Goal: Task Accomplishment & Management: Manage account settings

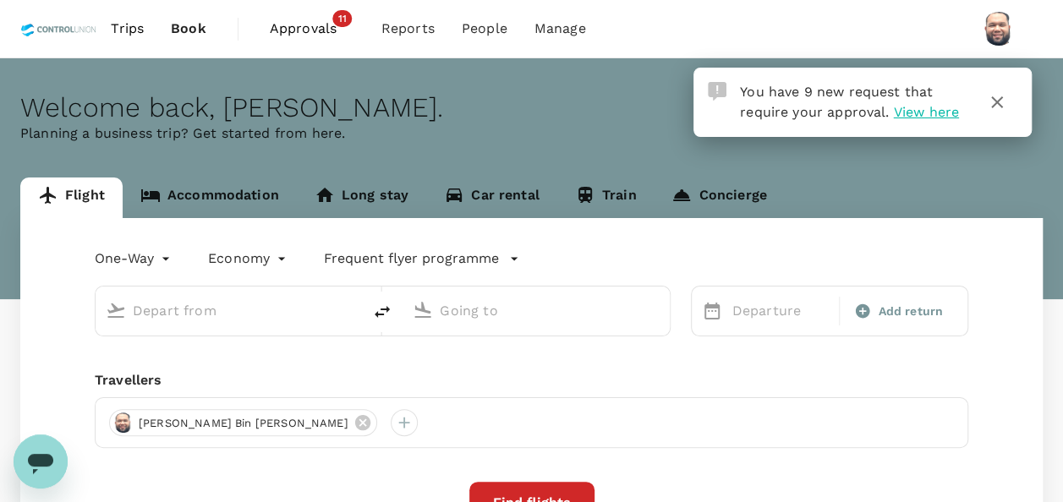
click at [320, 29] on span "Approvals" at bounding box center [312, 29] width 85 height 20
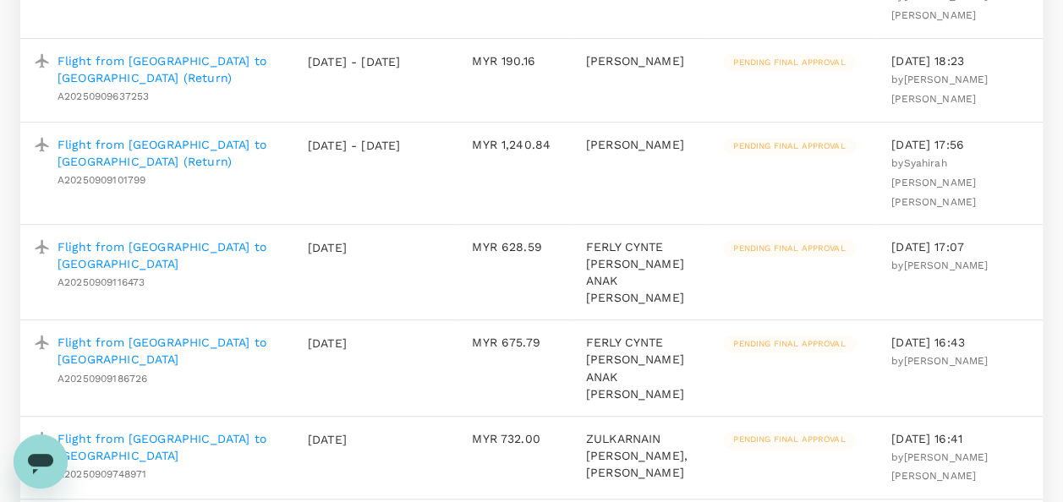
scroll to position [254, 0]
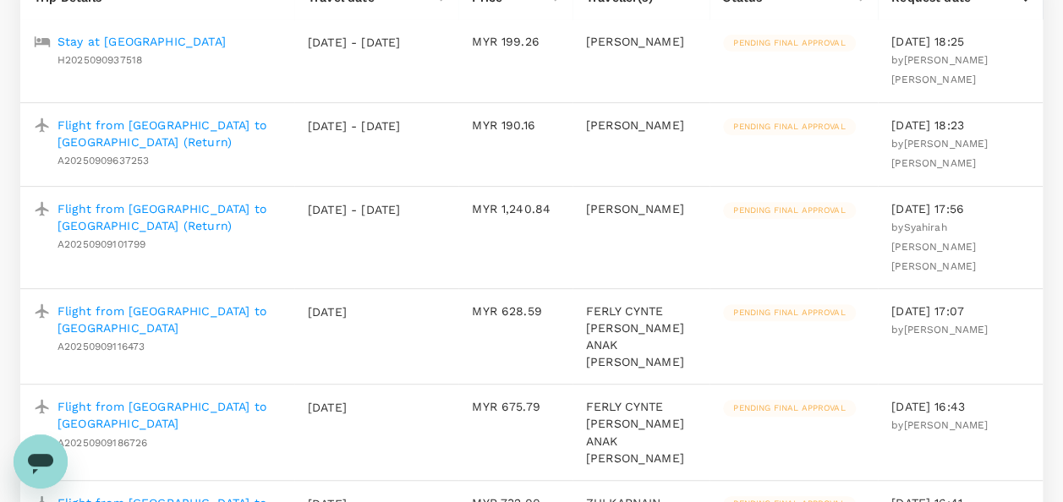
click at [221, 200] on p "Flight from [GEOGRAPHIC_DATA] to [GEOGRAPHIC_DATA] (Return)" at bounding box center [168, 217] width 223 height 34
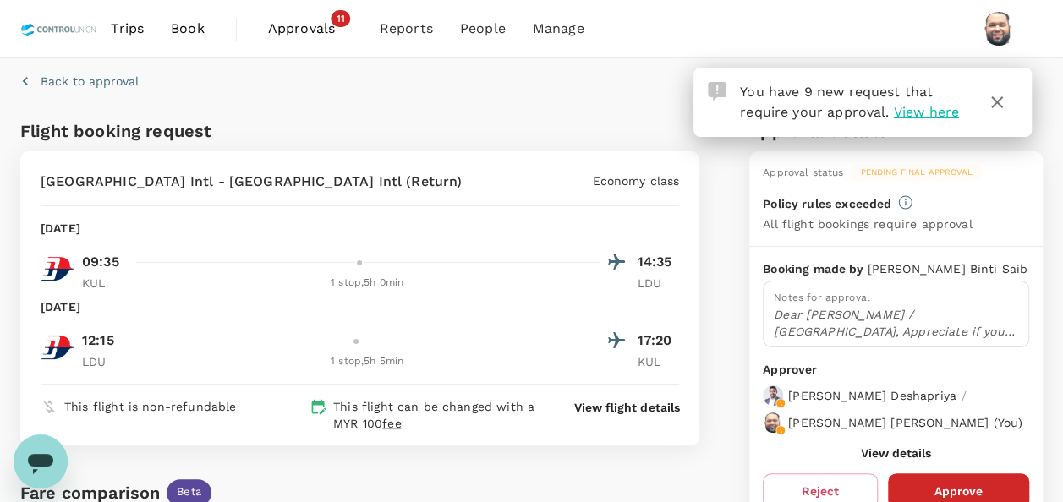
click at [1000, 97] on icon "button" at bounding box center [997, 102] width 12 height 12
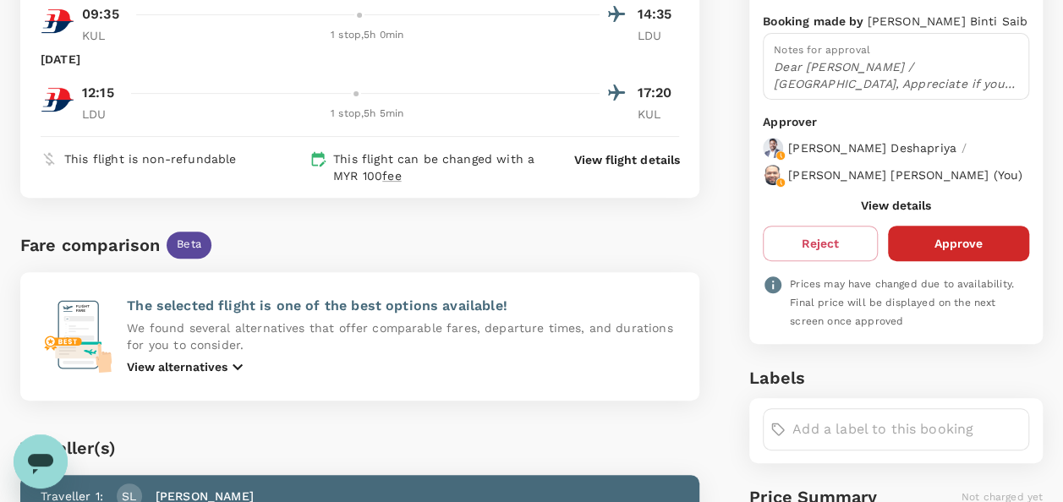
scroll to position [254, 0]
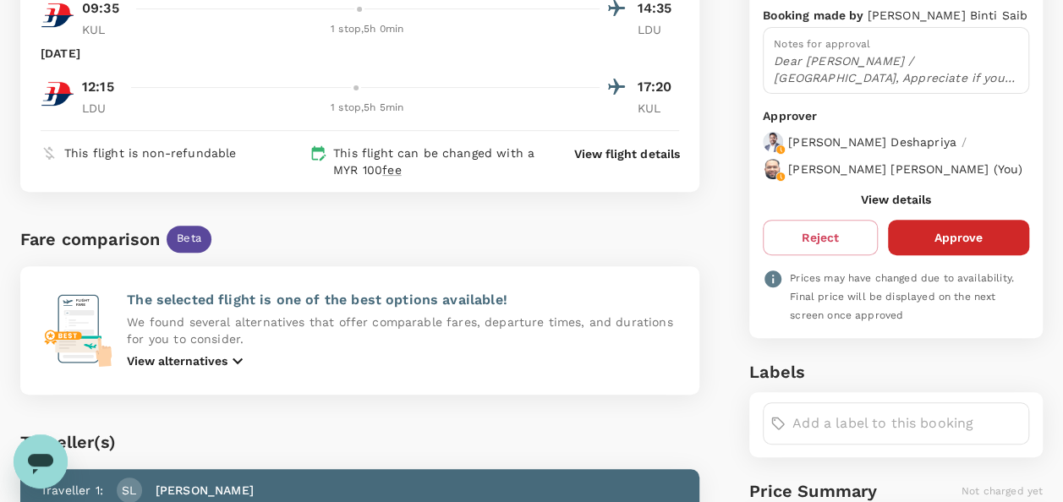
click at [888, 206] on button "View details" at bounding box center [896, 200] width 70 height 14
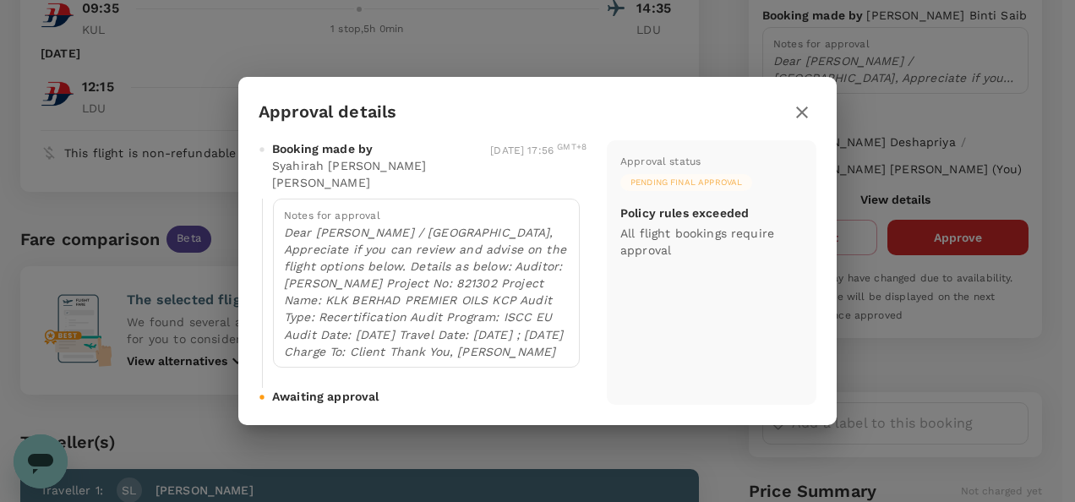
click at [807, 103] on icon "button" at bounding box center [802, 112] width 20 height 20
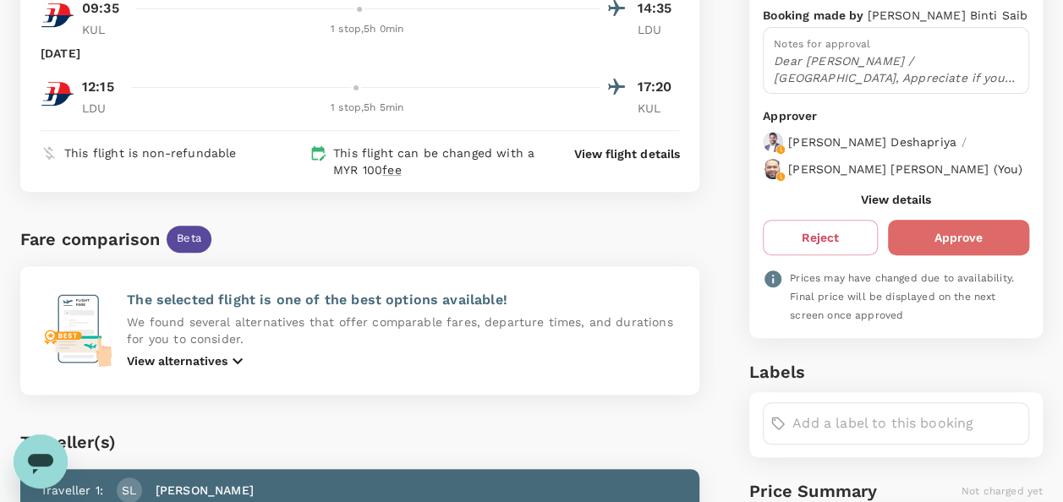
click at [932, 245] on button "Approve" at bounding box center [958, 238] width 141 height 36
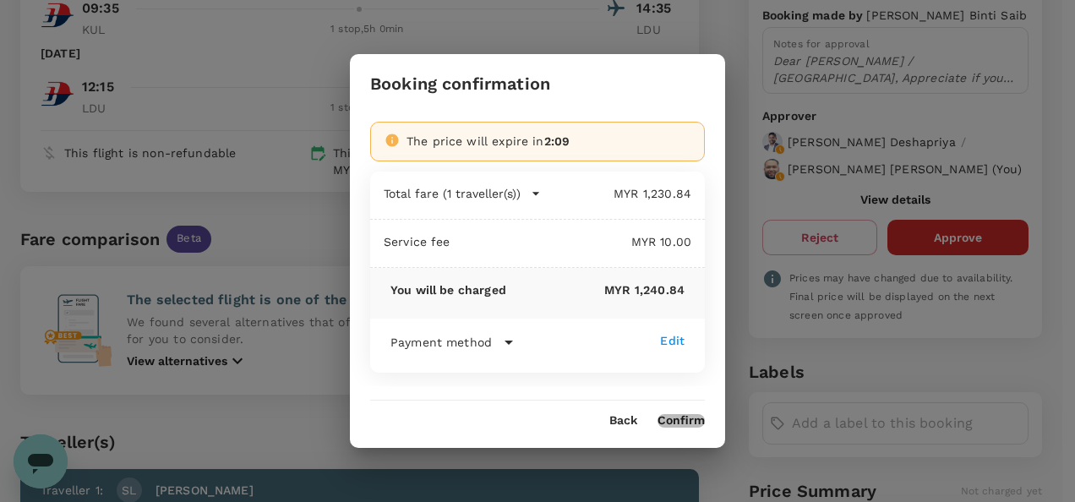
click at [679, 424] on button "Confirm" at bounding box center [681, 421] width 47 height 14
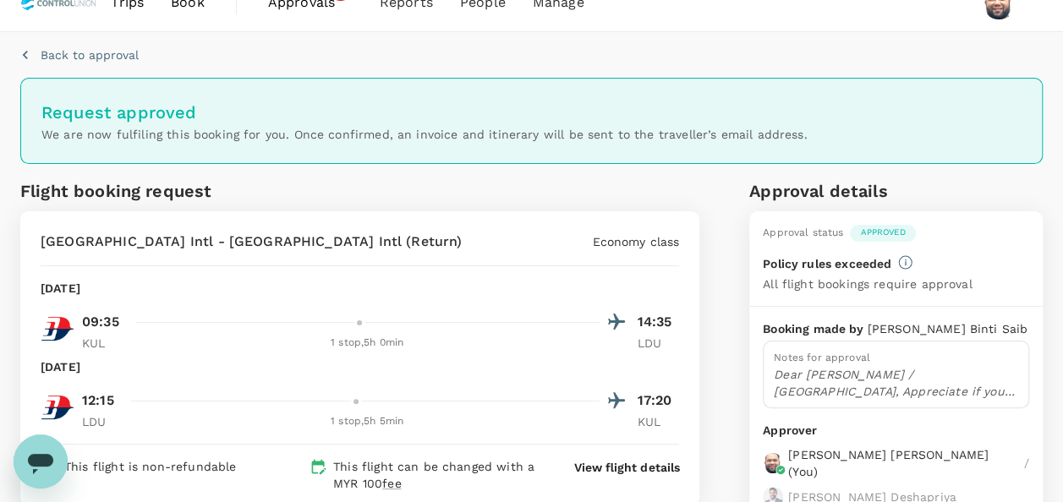
scroll to position [0, 0]
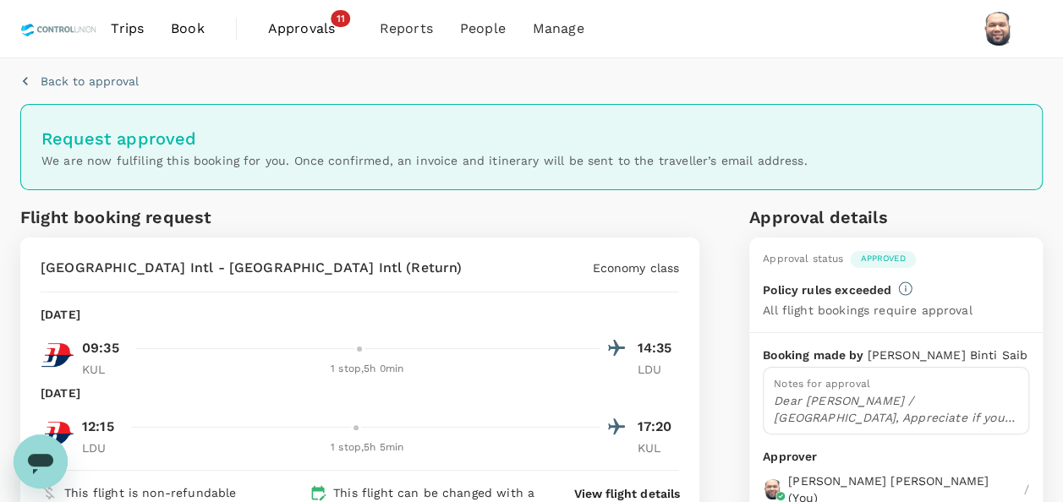
click at [309, 24] on span "Approvals" at bounding box center [310, 29] width 85 height 20
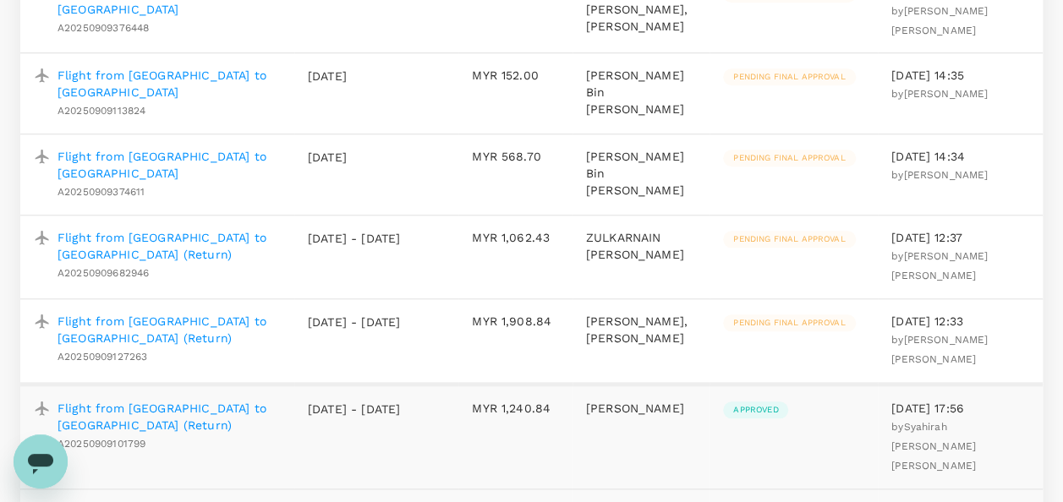
scroll to position [761, 0]
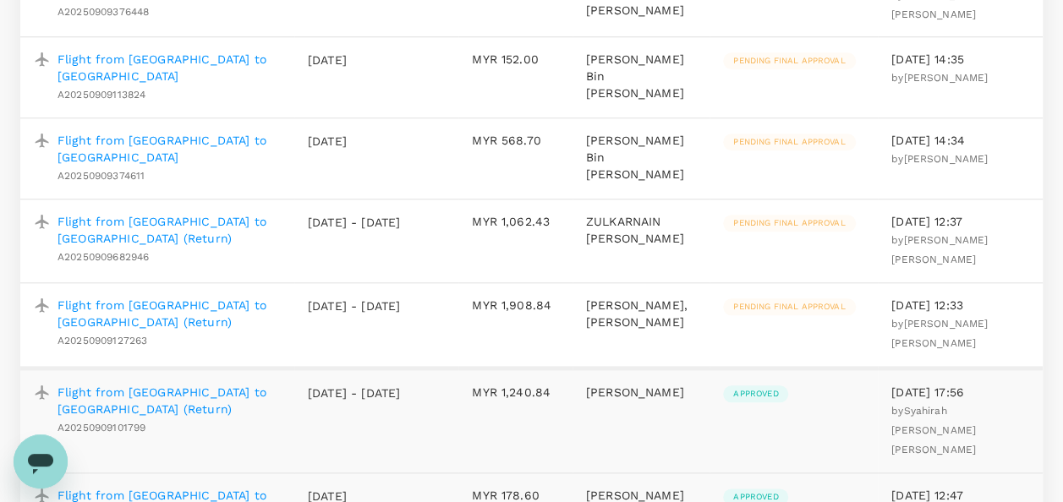
click at [222, 297] on p "Flight from [GEOGRAPHIC_DATA] to [GEOGRAPHIC_DATA] (Return)" at bounding box center [168, 314] width 223 height 34
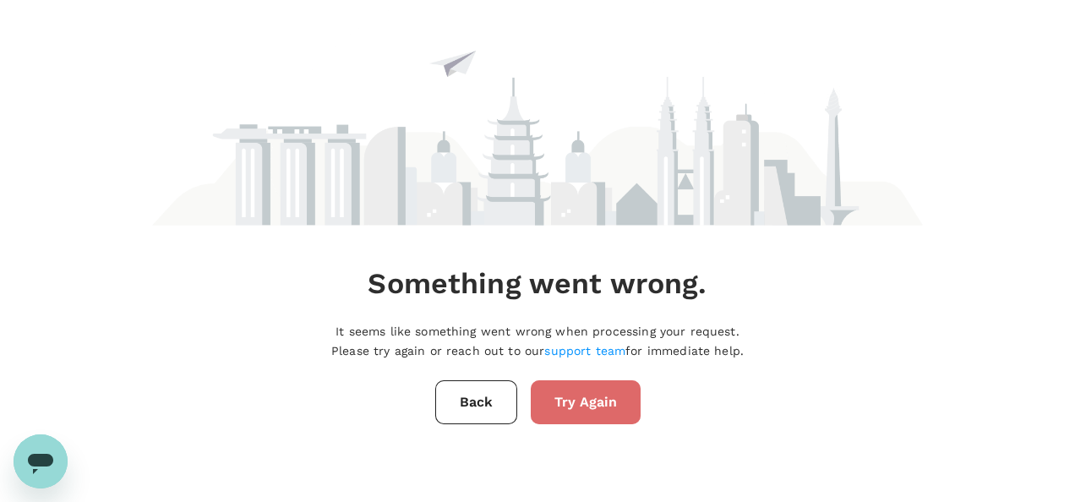
click at [584, 403] on button "Try Again" at bounding box center [586, 402] width 110 height 44
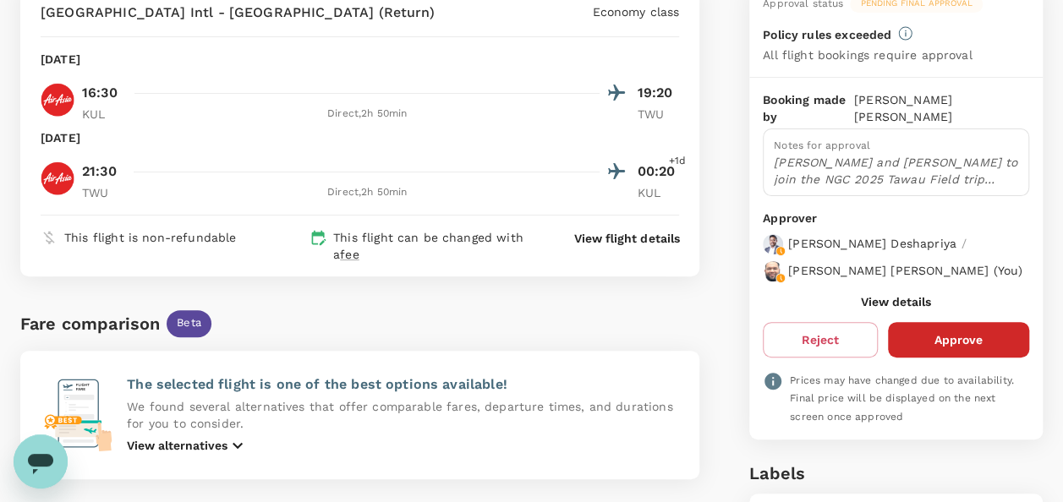
scroll to position [254, 0]
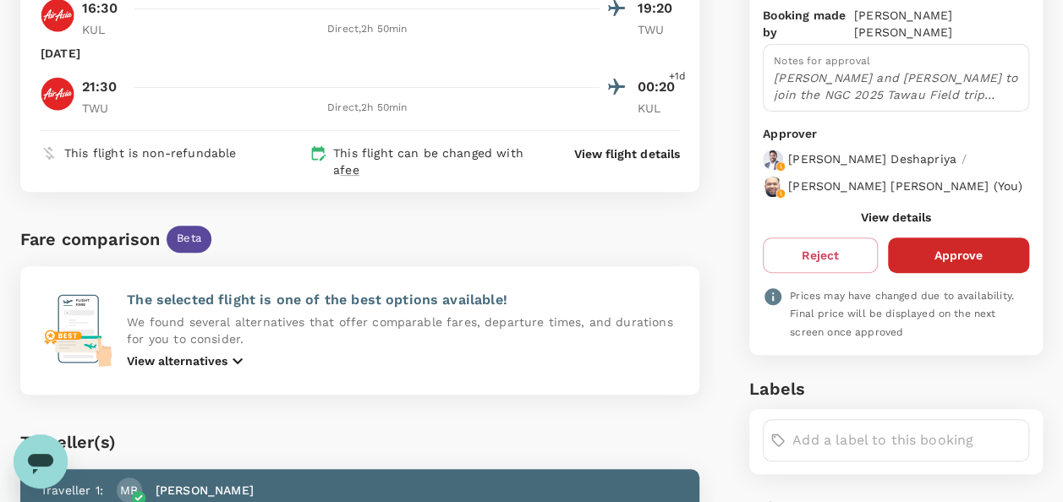
click at [888, 211] on button "View details" at bounding box center [896, 218] width 70 height 14
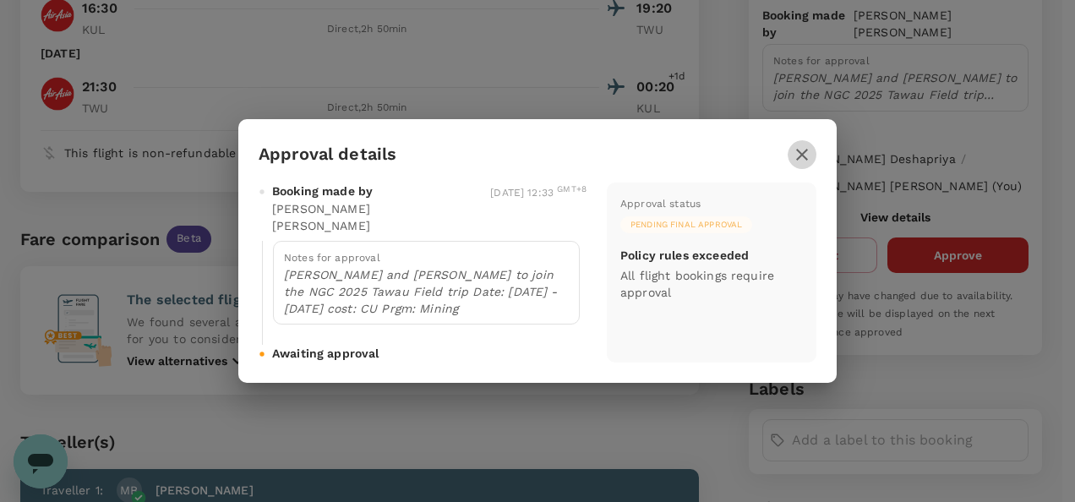
click at [798, 164] on icon "button" at bounding box center [802, 155] width 20 height 20
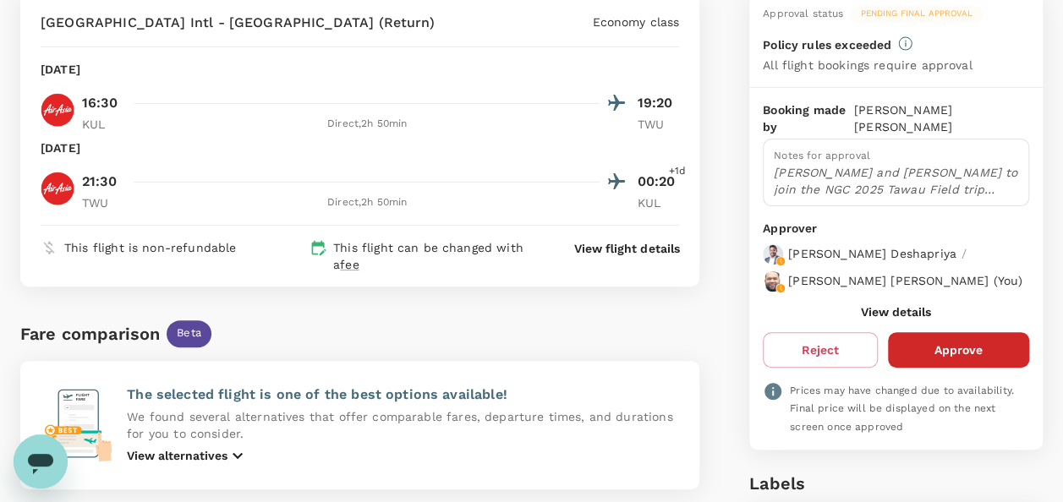
scroll to position [0, 0]
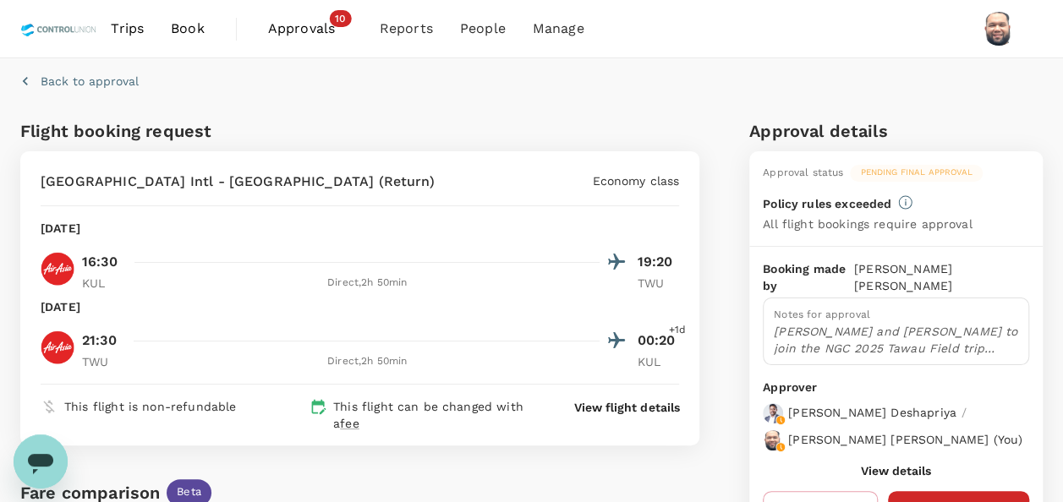
click at [299, 31] on span "Approvals" at bounding box center [310, 29] width 85 height 20
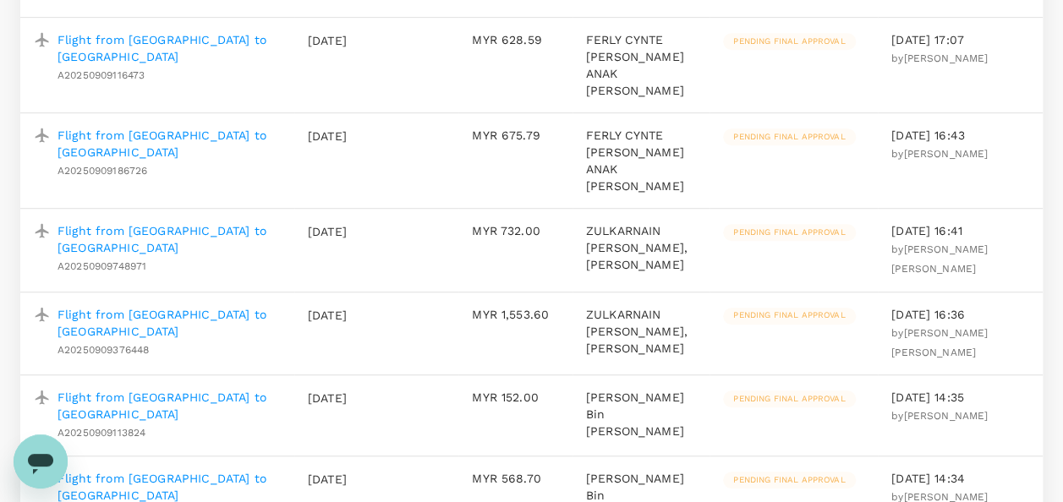
scroll to position [507, 0]
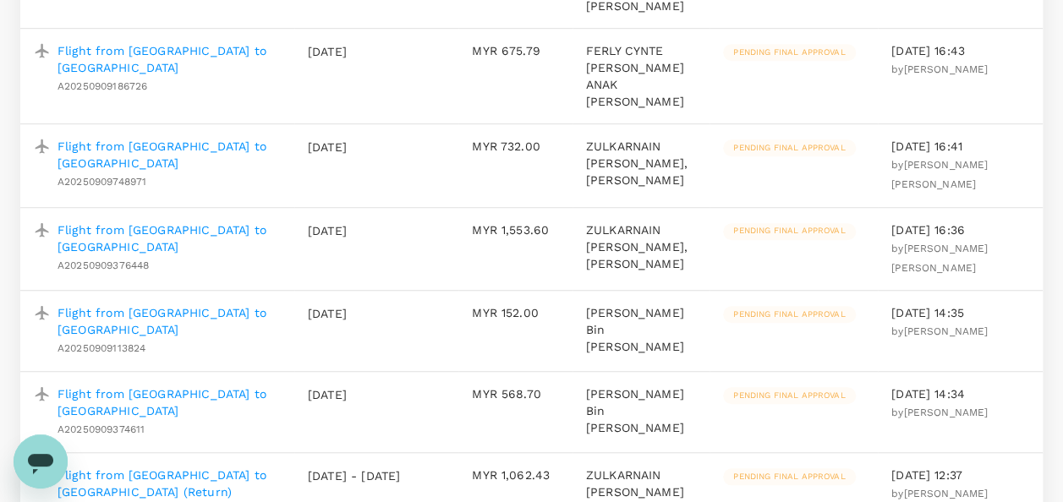
click at [232, 221] on p "Flight from [GEOGRAPHIC_DATA] to [GEOGRAPHIC_DATA]" at bounding box center [168, 238] width 223 height 34
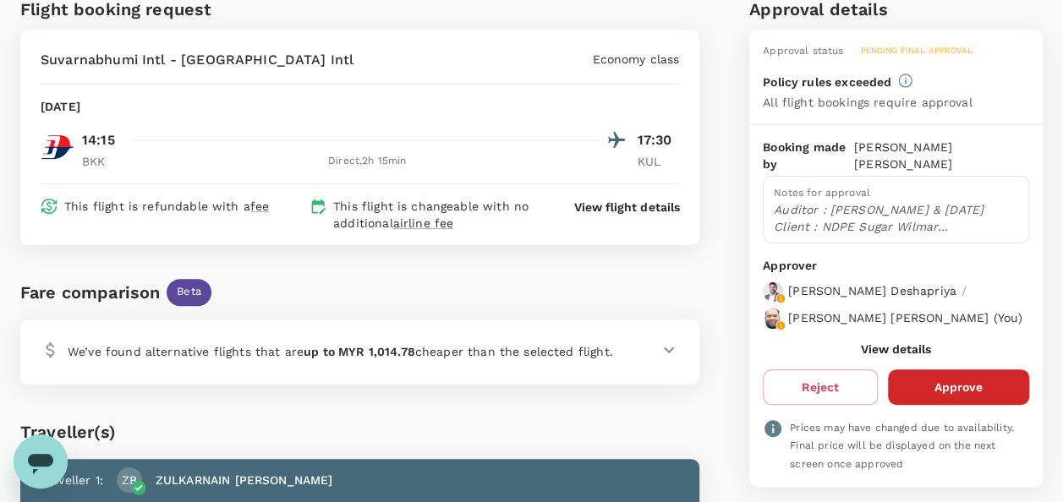
scroll to position [169, 0]
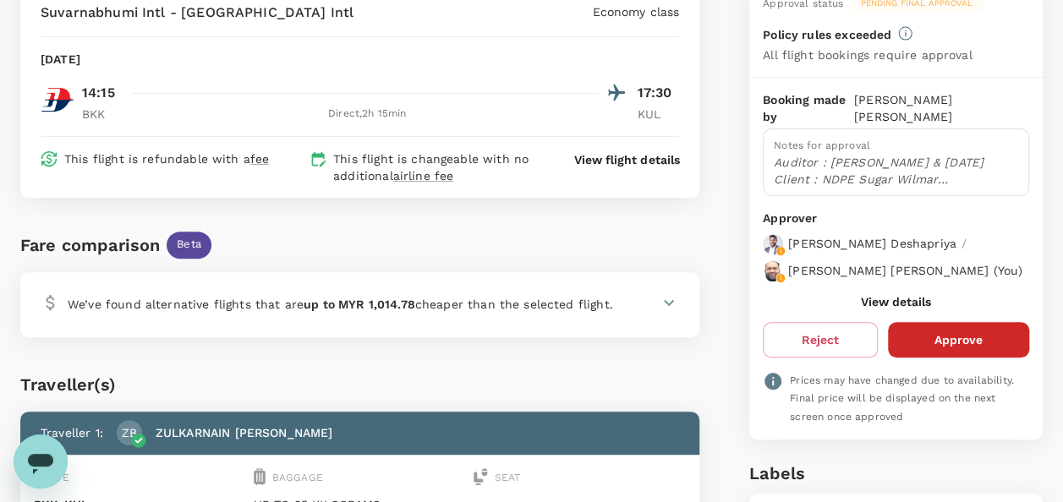
click at [884, 295] on button "View details" at bounding box center [896, 302] width 70 height 14
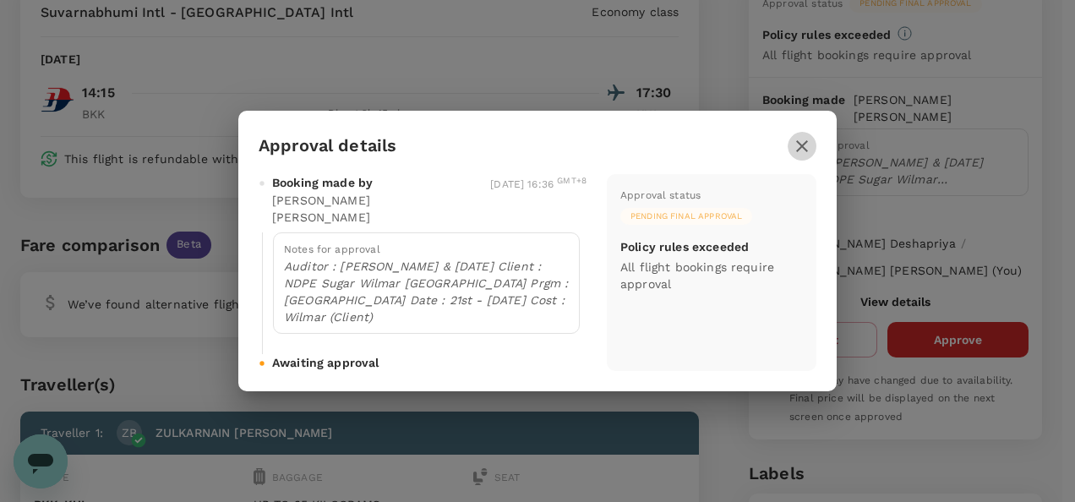
click at [806, 156] on icon "button" at bounding box center [802, 146] width 20 height 20
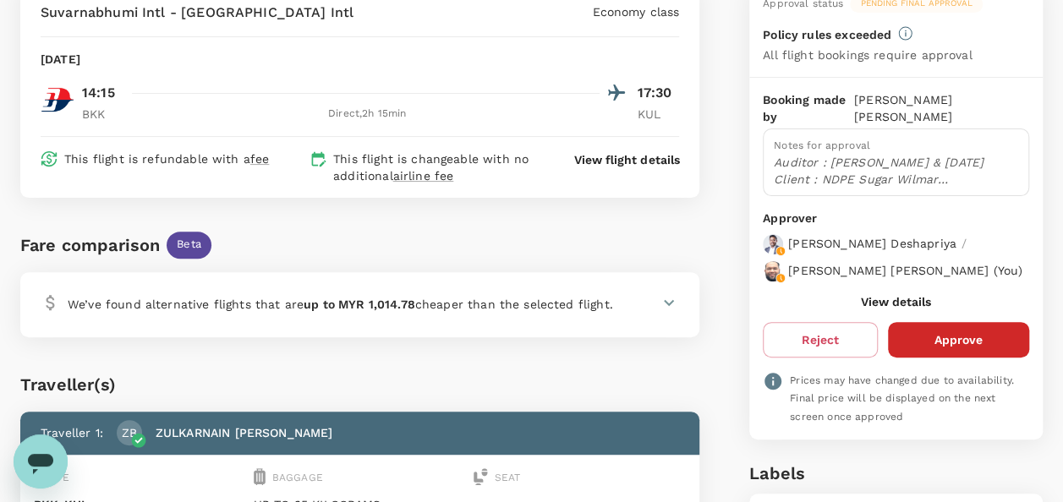
click at [886, 295] on button "View details" at bounding box center [896, 302] width 70 height 14
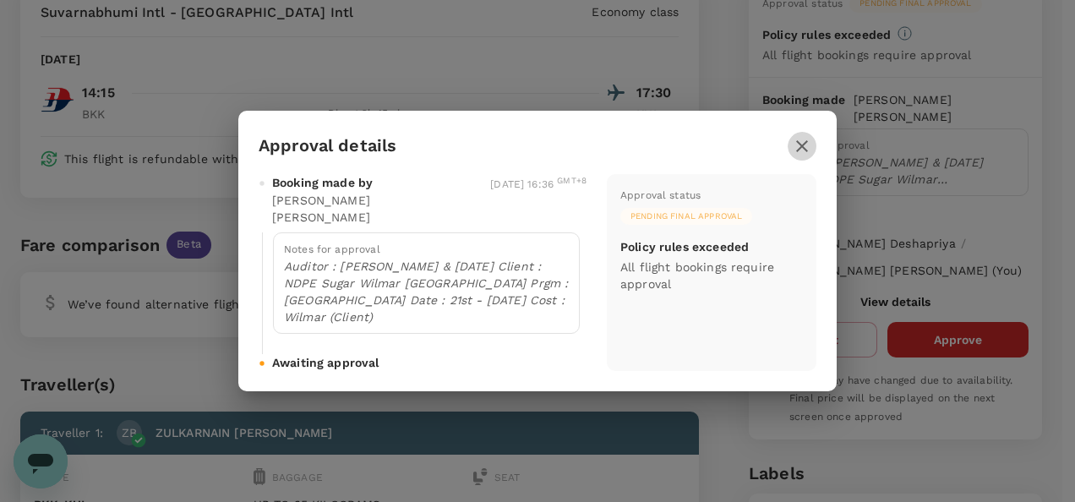
click at [801, 156] on icon "button" at bounding box center [802, 146] width 20 height 20
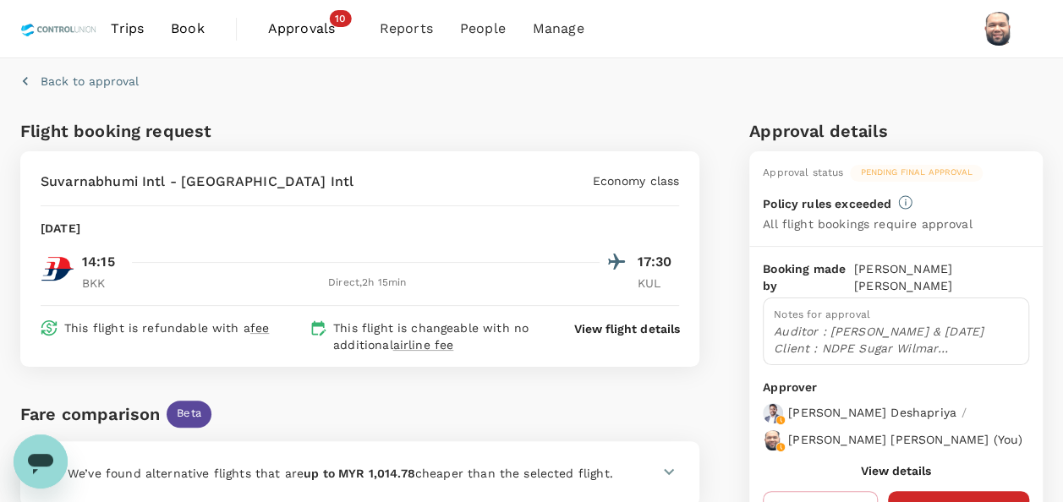
scroll to position [0, 0]
click at [306, 26] on span "Approvals" at bounding box center [310, 29] width 85 height 20
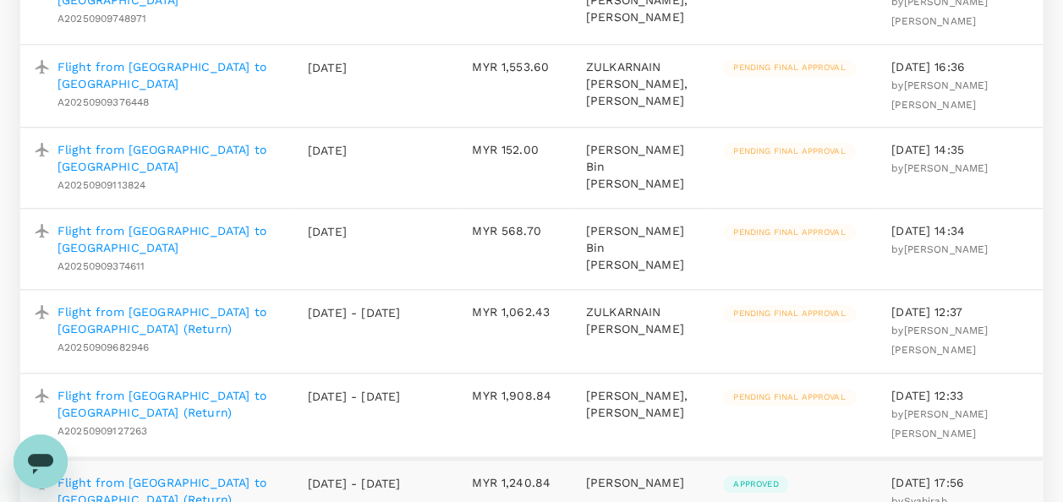
scroll to position [761, 0]
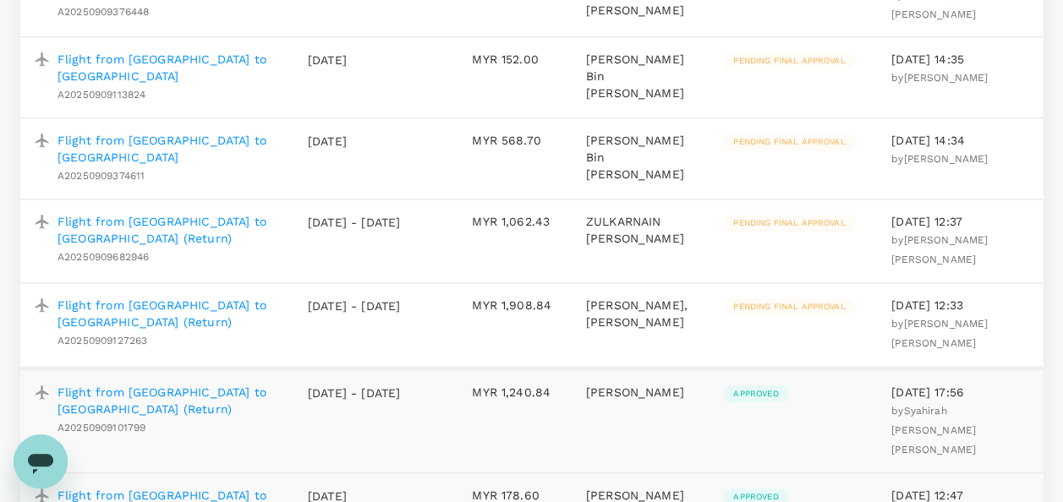
click at [250, 297] on p "Flight from [GEOGRAPHIC_DATA] to [GEOGRAPHIC_DATA] (Return)" at bounding box center [168, 314] width 223 height 34
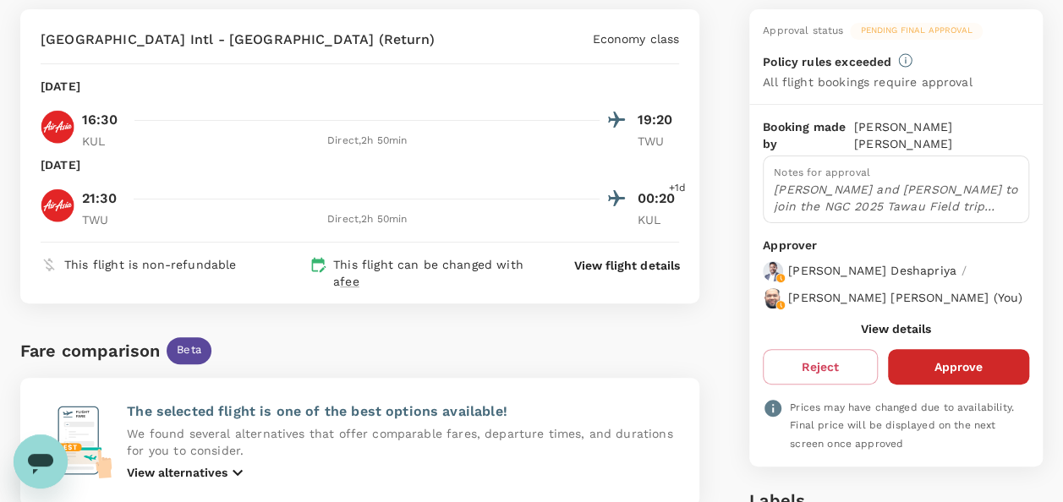
scroll to position [169, 0]
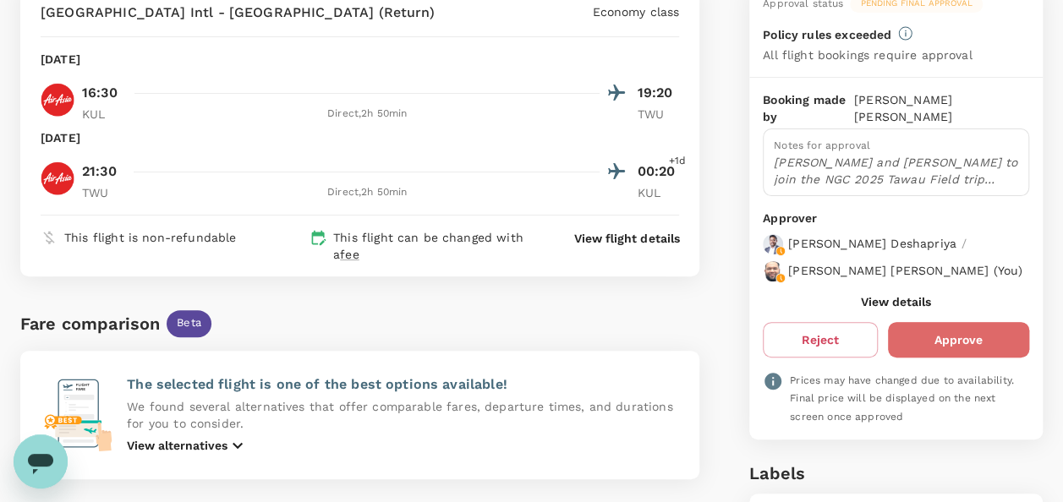
click at [945, 333] on button "Approve" at bounding box center [958, 340] width 141 height 36
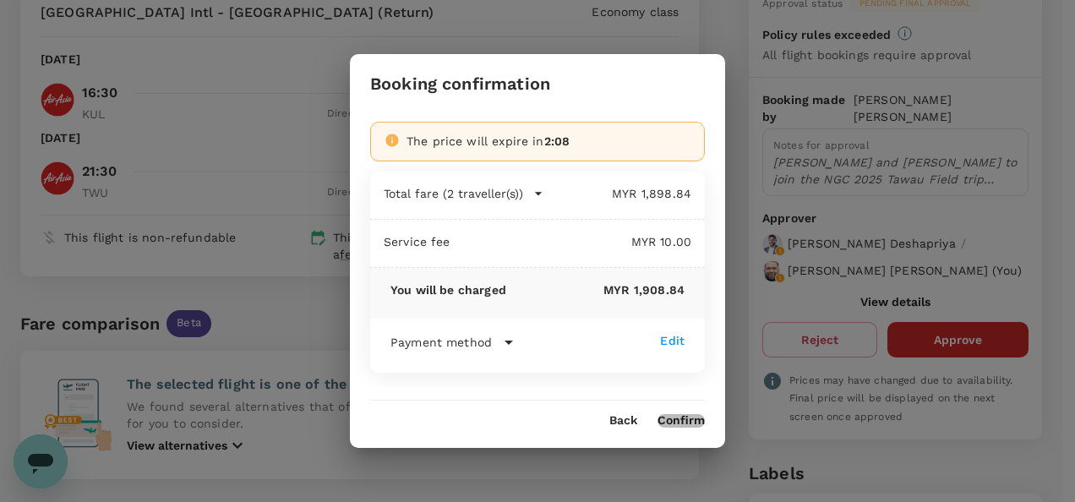
click at [681, 418] on button "Confirm" at bounding box center [681, 421] width 47 height 14
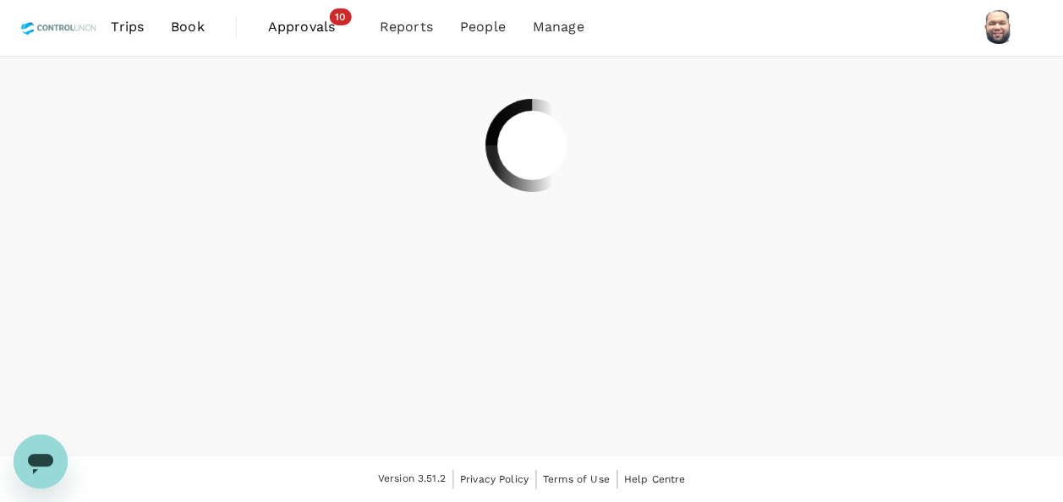
scroll to position [0, 0]
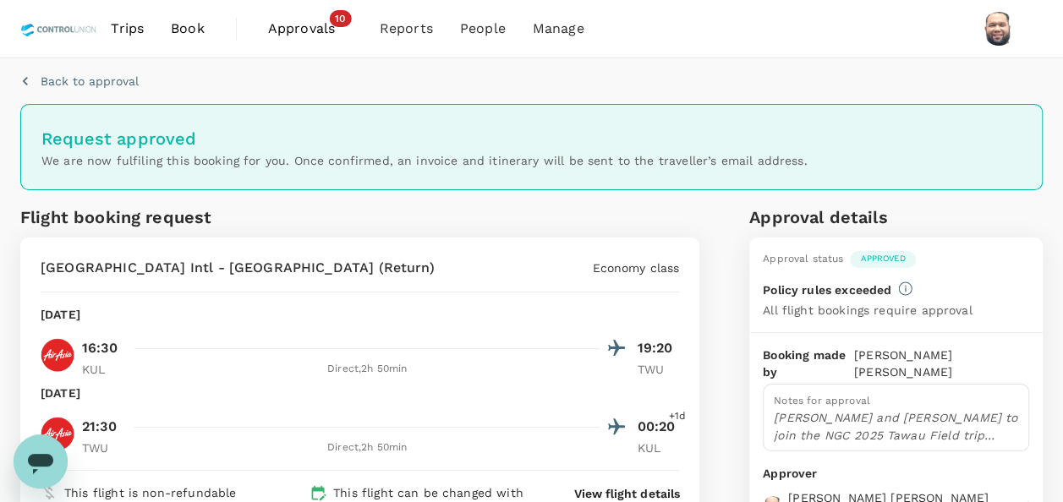
click at [295, 28] on span "Approvals" at bounding box center [310, 29] width 85 height 20
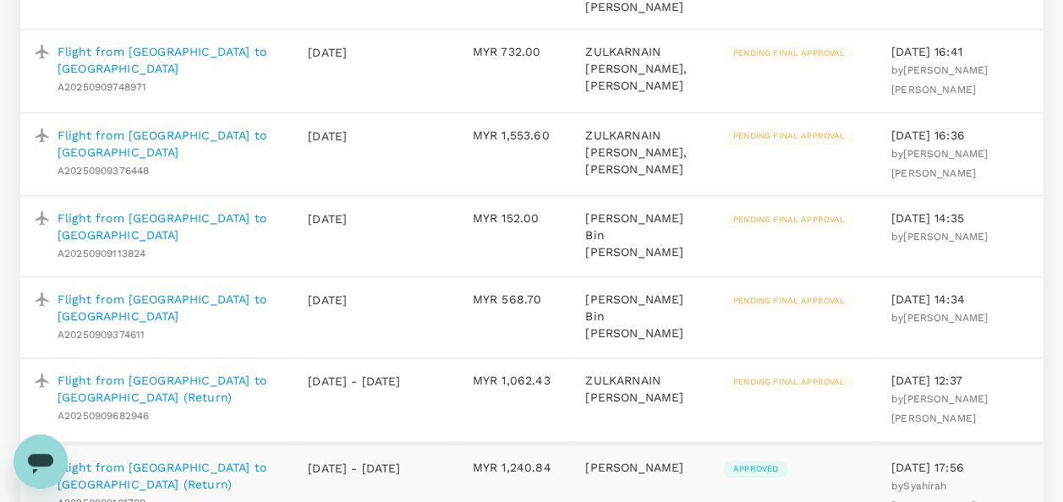
scroll to position [676, 0]
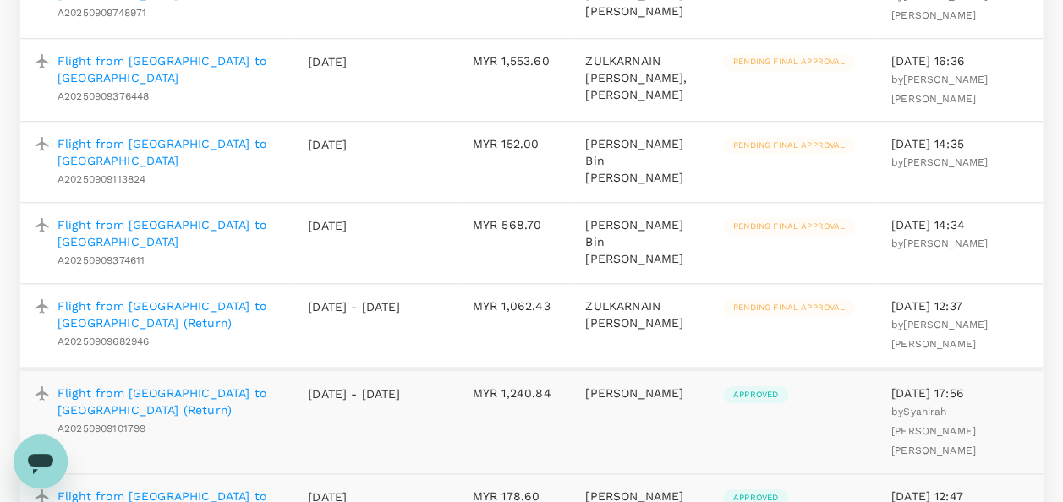
click at [215, 298] on p "Flight from [GEOGRAPHIC_DATA] to [GEOGRAPHIC_DATA] (Return)" at bounding box center [168, 315] width 223 height 34
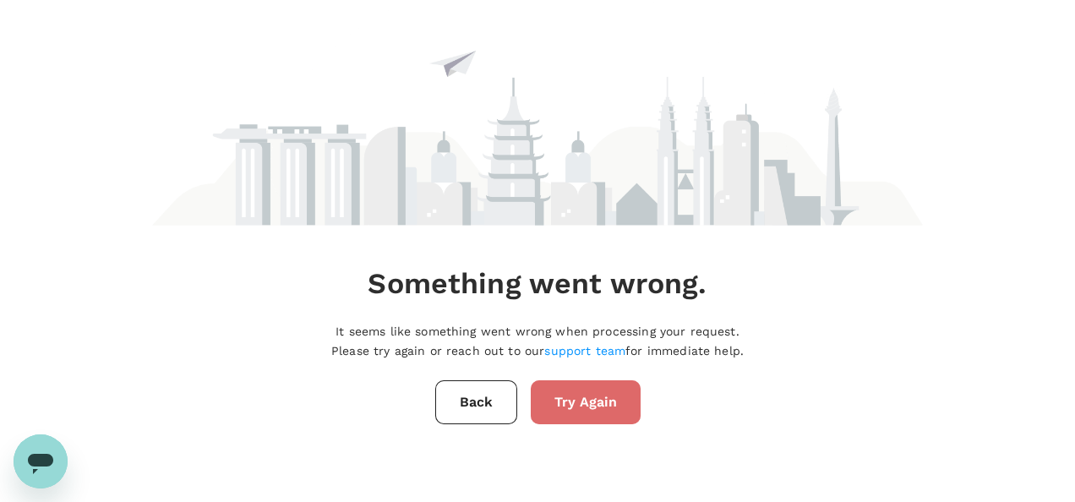
click at [573, 398] on button "Try Again" at bounding box center [586, 402] width 110 height 44
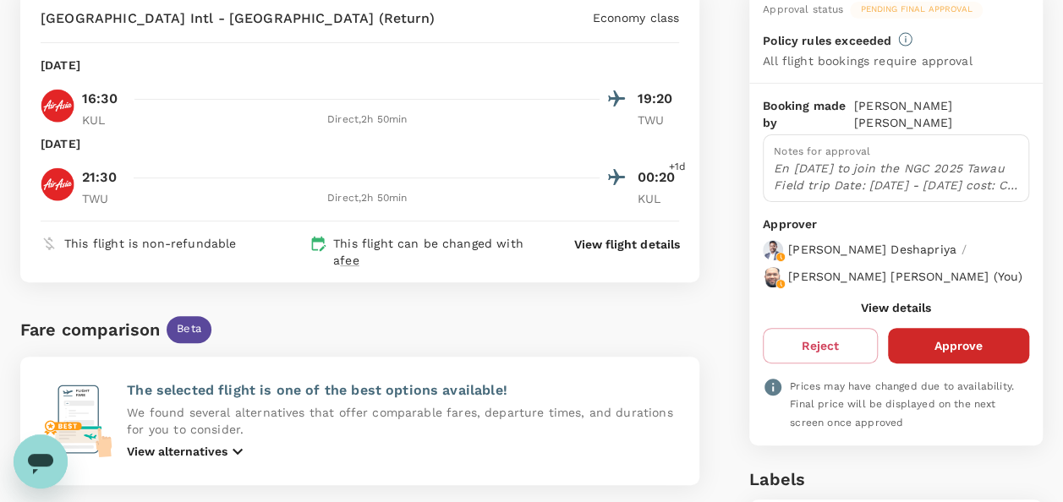
scroll to position [85, 0]
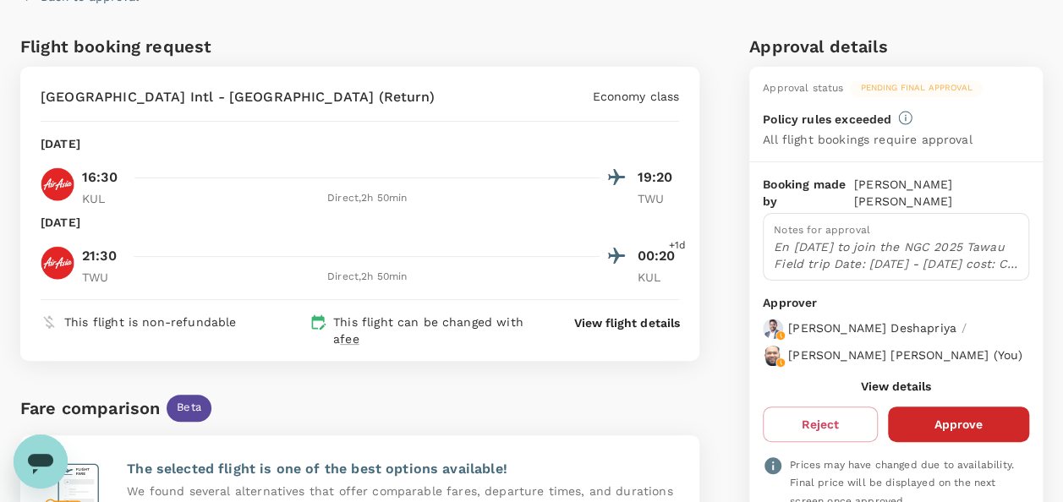
click at [901, 380] on button "View details" at bounding box center [896, 387] width 70 height 14
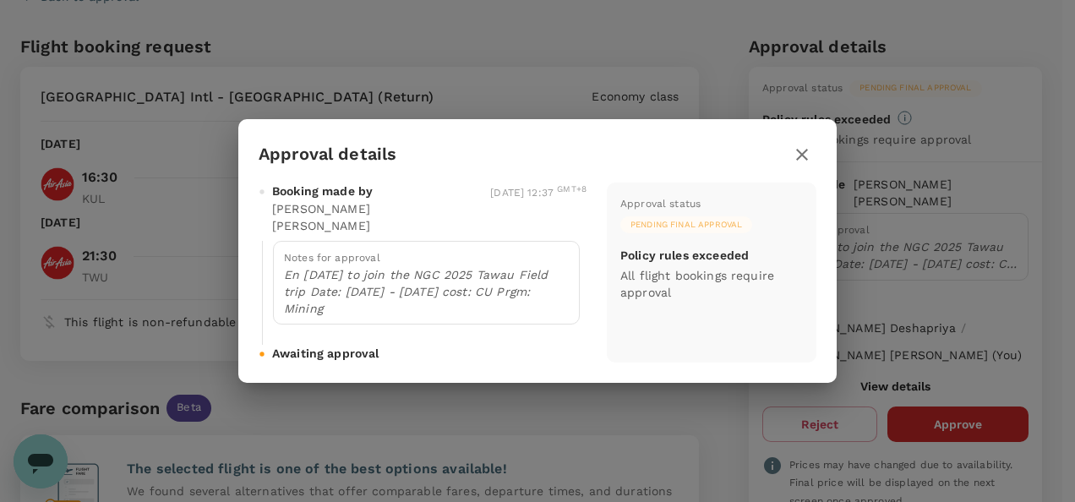
click at [801, 165] on icon "button" at bounding box center [802, 155] width 20 height 20
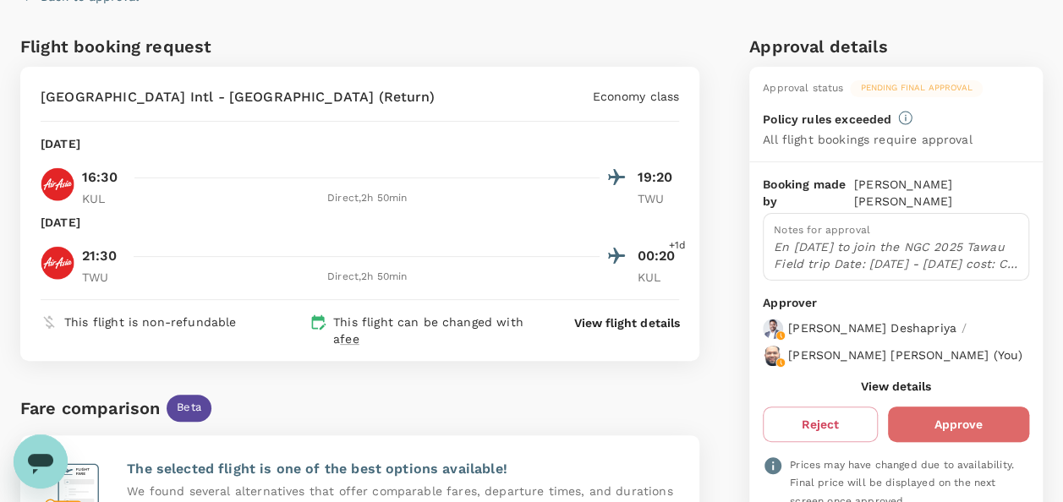
click at [949, 422] on button "Approve" at bounding box center [958, 425] width 141 height 36
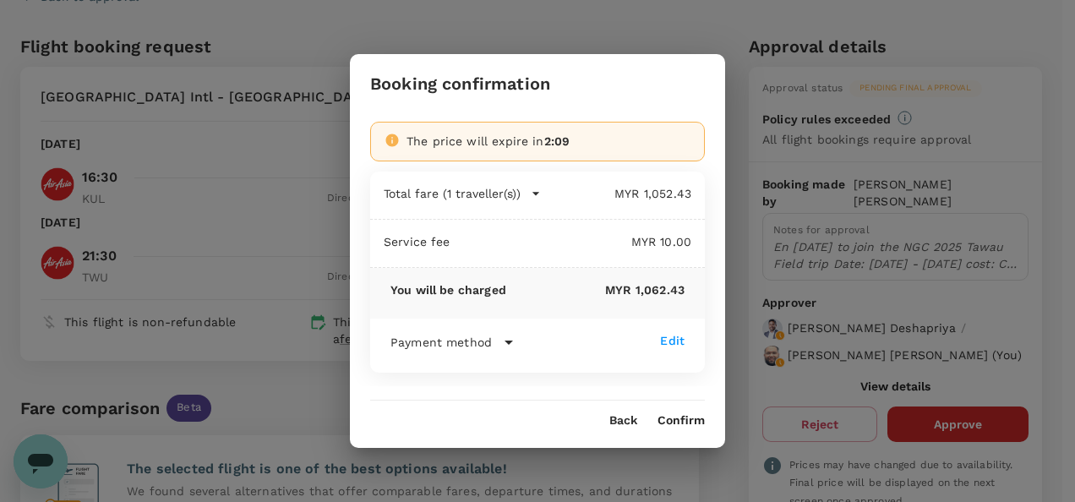
click at [688, 418] on button "Confirm" at bounding box center [681, 421] width 47 height 14
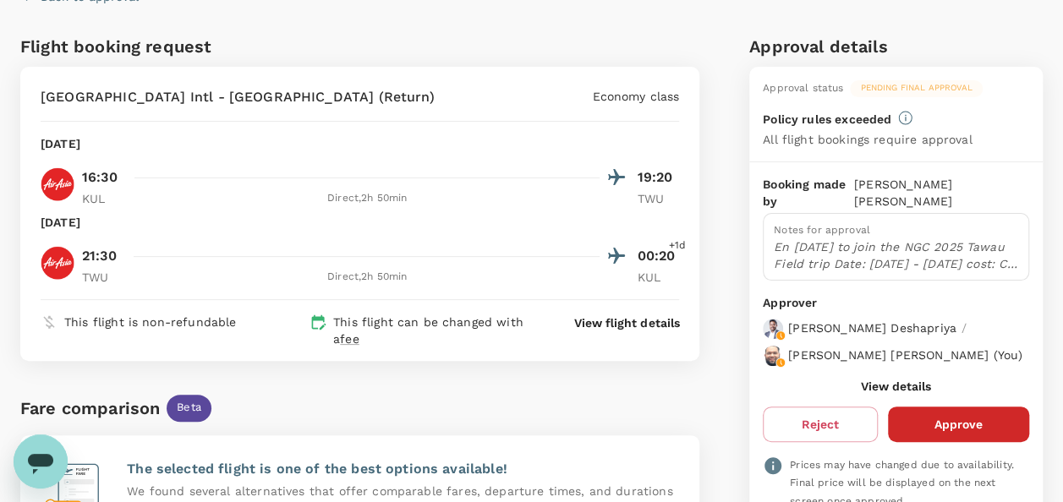
scroll to position [0, 0]
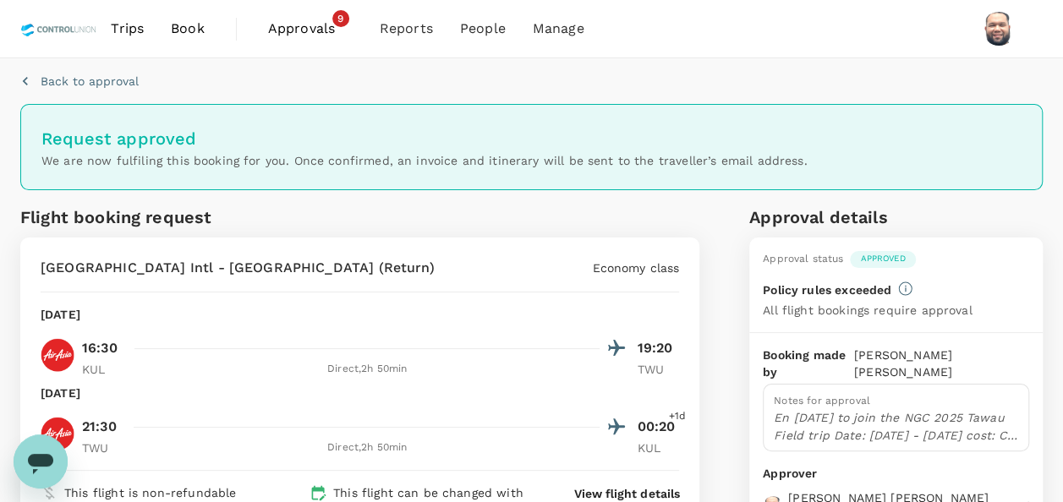
click at [309, 25] on span "Approvals" at bounding box center [310, 29] width 85 height 20
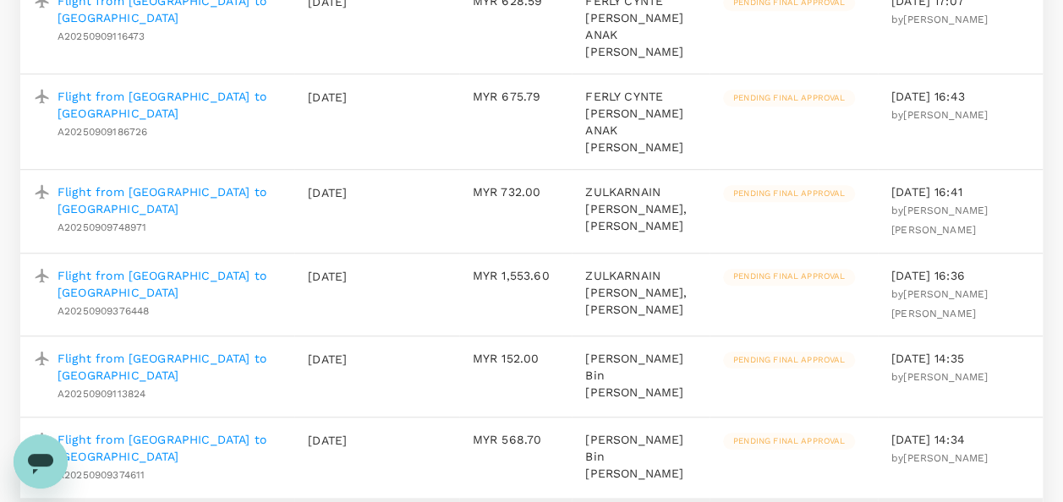
scroll to position [676, 0]
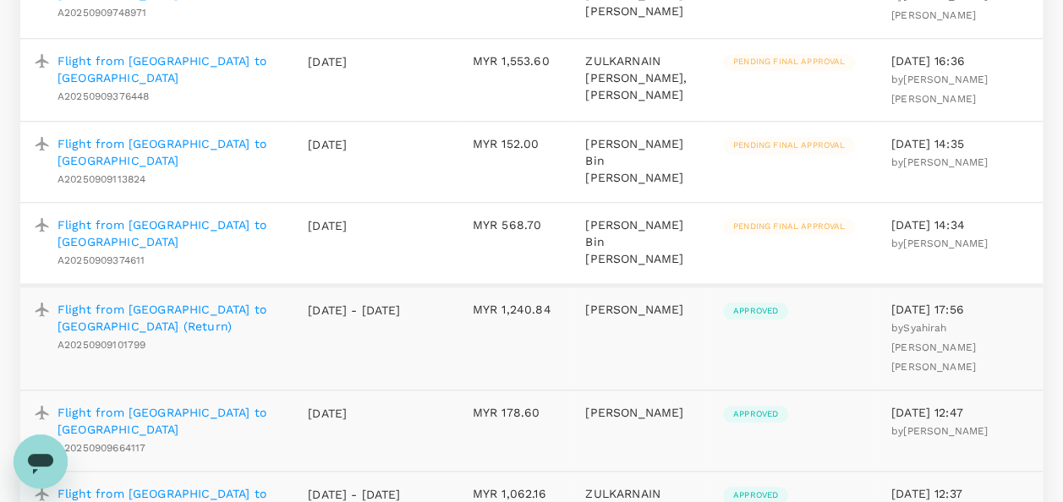
click at [189, 216] on p "Flight from [GEOGRAPHIC_DATA] to [GEOGRAPHIC_DATA]" at bounding box center [168, 233] width 223 height 34
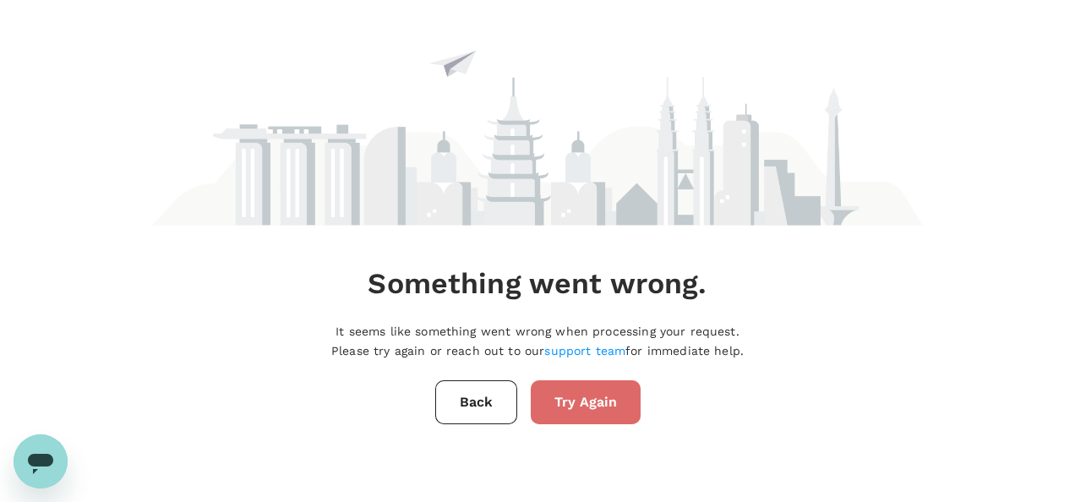
click at [592, 398] on button "Try Again" at bounding box center [586, 402] width 110 height 44
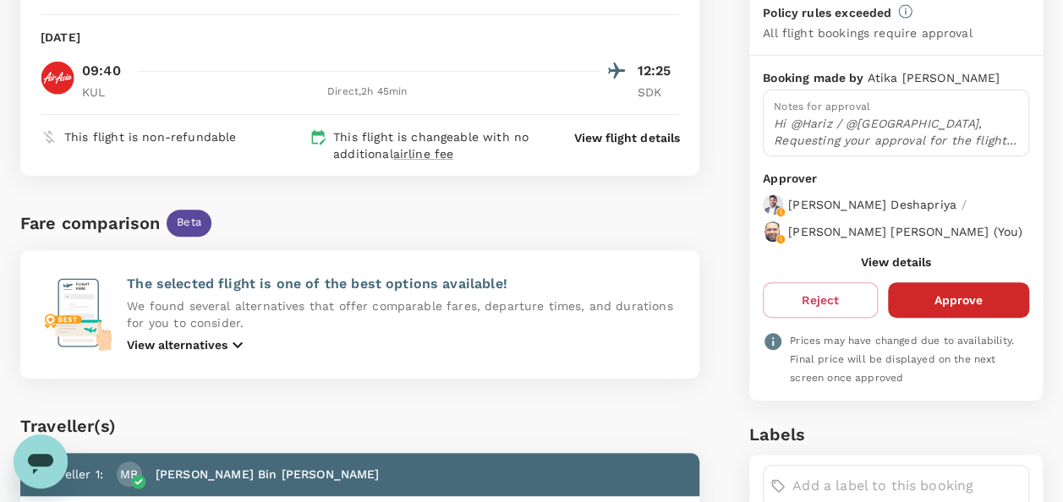
scroll to position [169, 0]
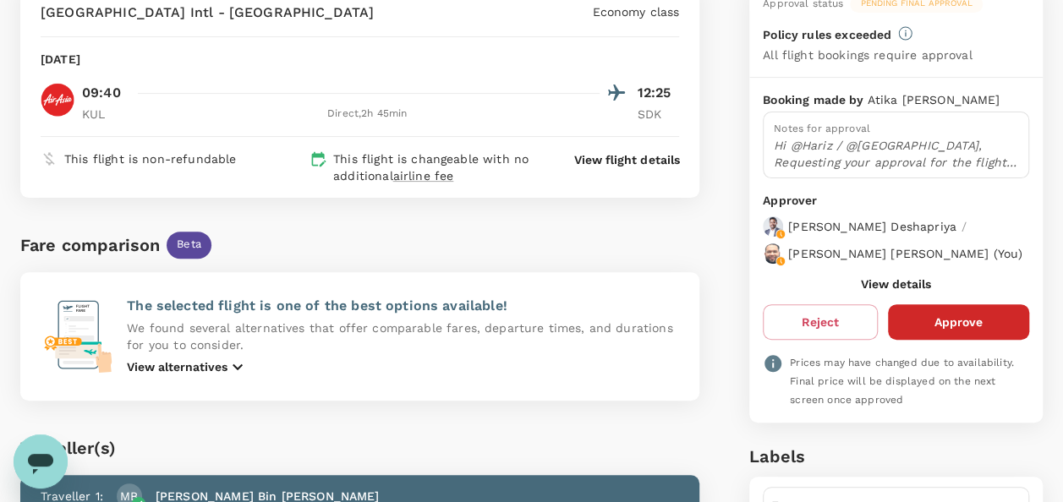
click at [885, 288] on button "View details" at bounding box center [896, 284] width 70 height 14
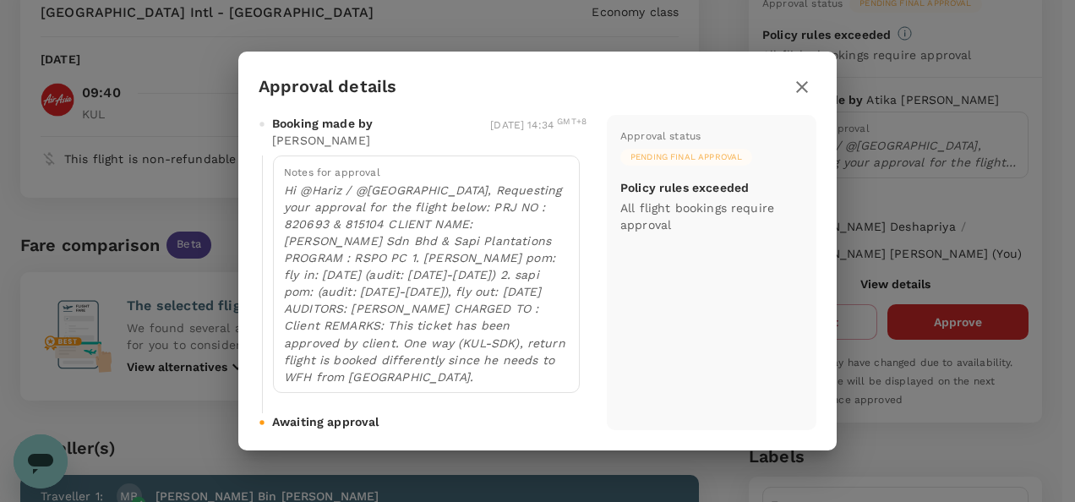
click at [801, 93] on icon "button" at bounding box center [802, 87] width 12 height 12
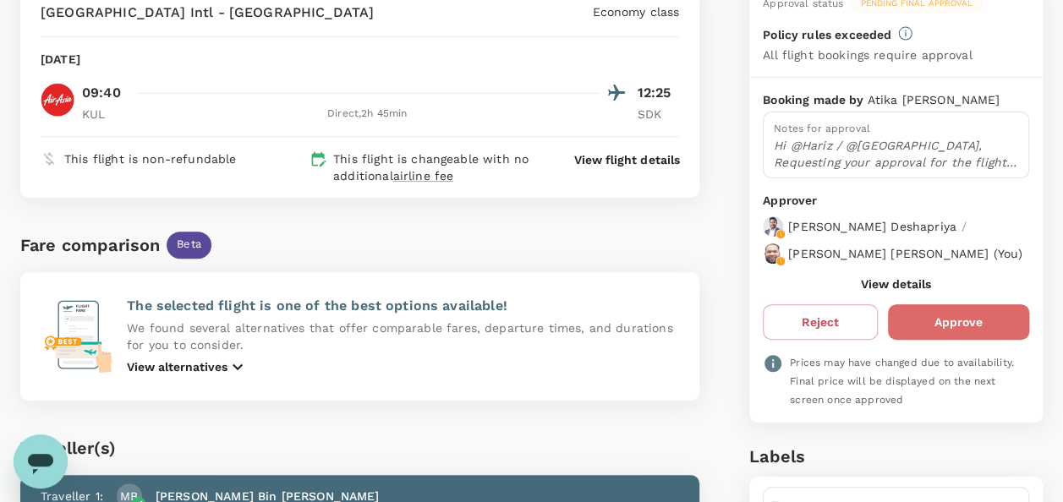
click at [936, 340] on button "Approve" at bounding box center [958, 322] width 141 height 36
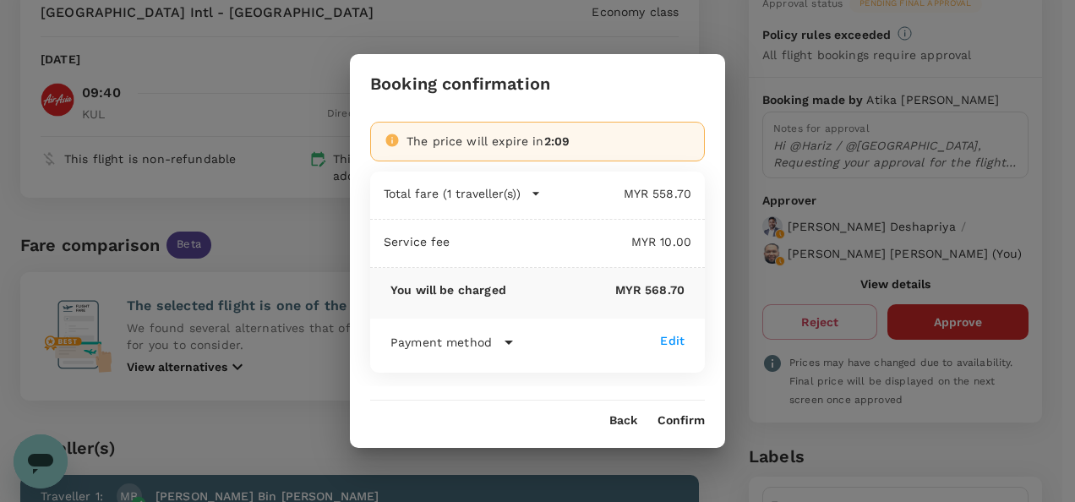
click at [681, 418] on button "Confirm" at bounding box center [681, 421] width 47 height 14
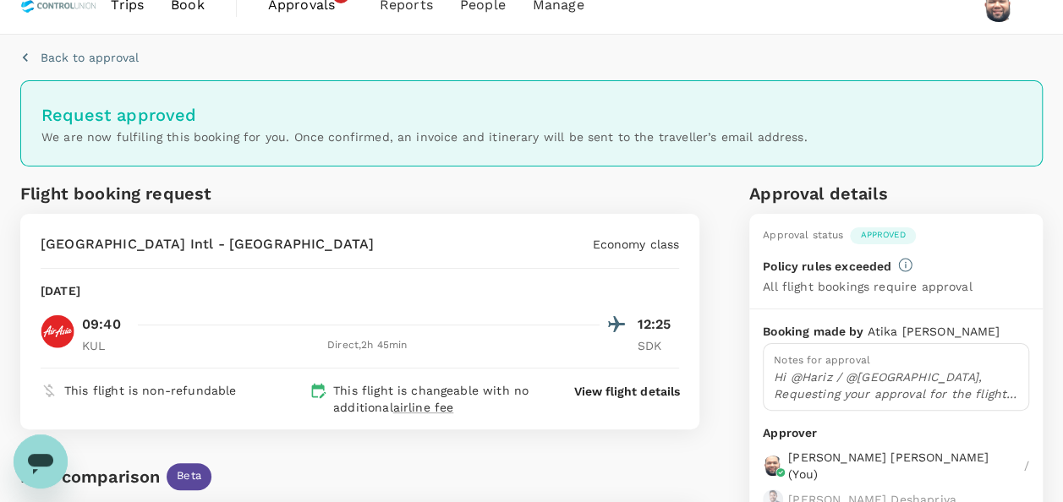
scroll to position [0, 0]
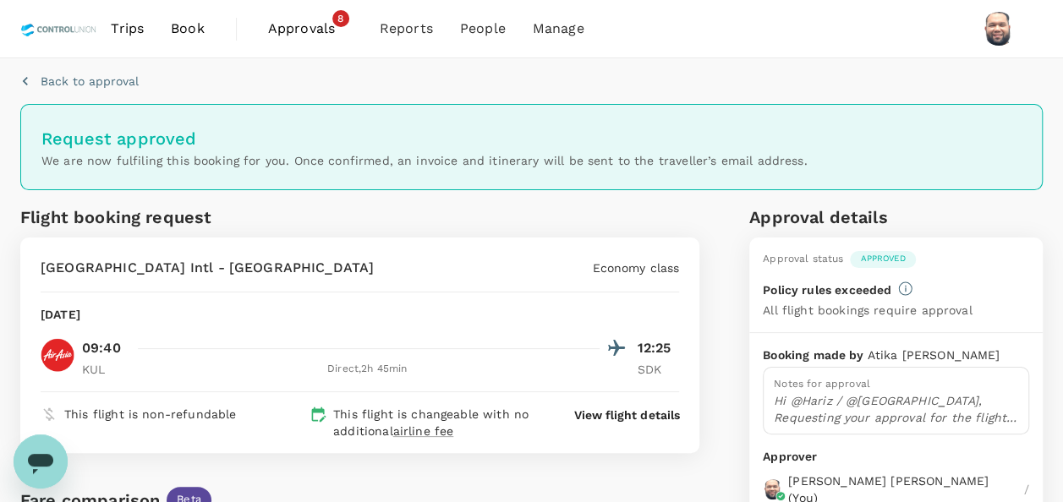
click at [298, 27] on span "Approvals" at bounding box center [310, 29] width 85 height 20
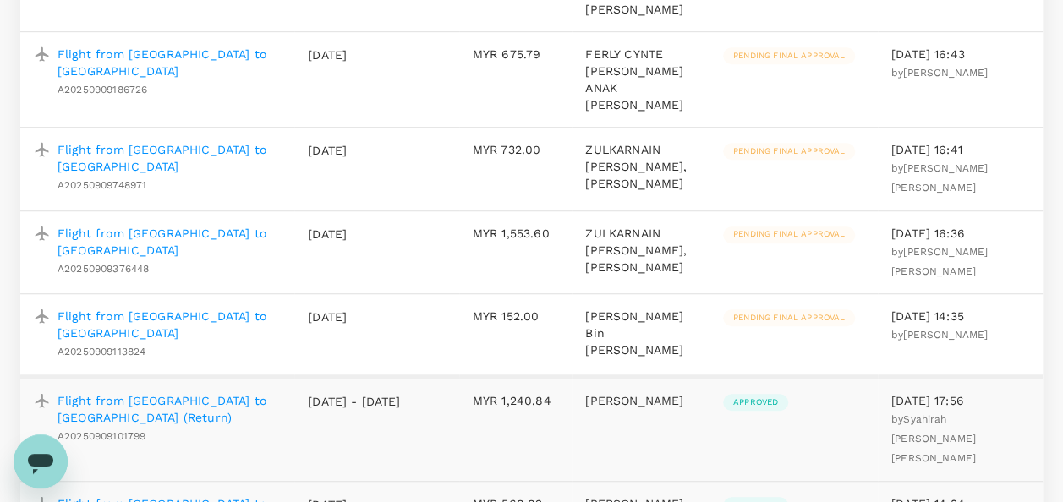
scroll to position [507, 0]
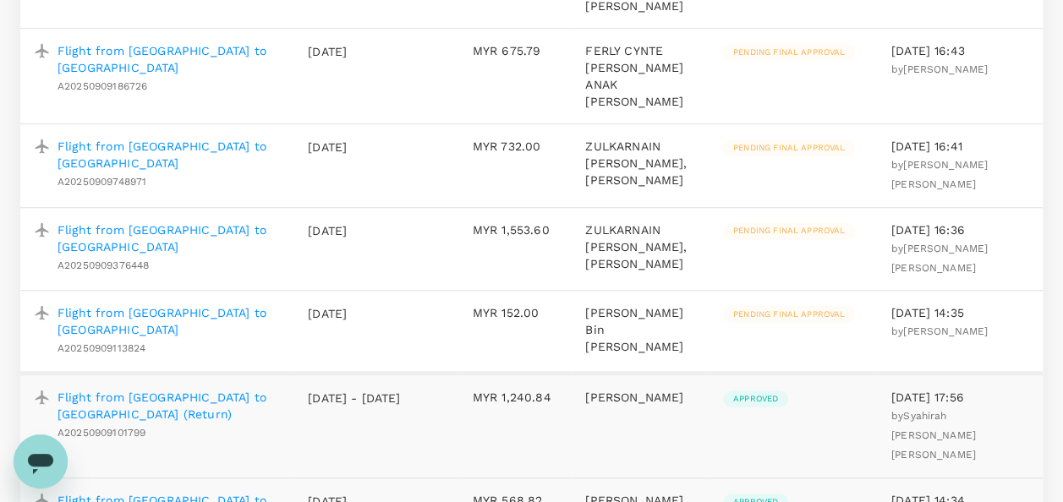
click at [196, 304] on p "Flight from [GEOGRAPHIC_DATA] to [GEOGRAPHIC_DATA]" at bounding box center [168, 321] width 223 height 34
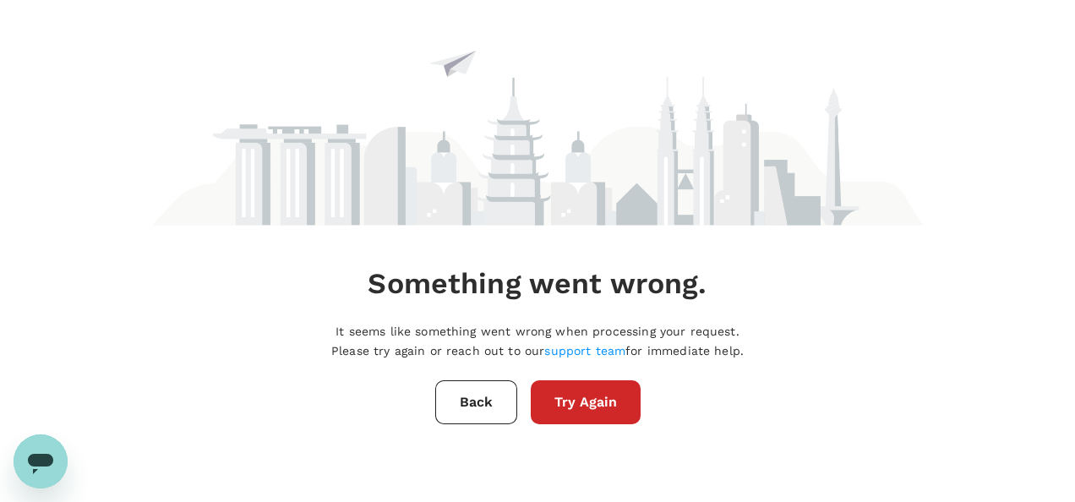
click at [601, 394] on button "Try Again" at bounding box center [586, 402] width 110 height 44
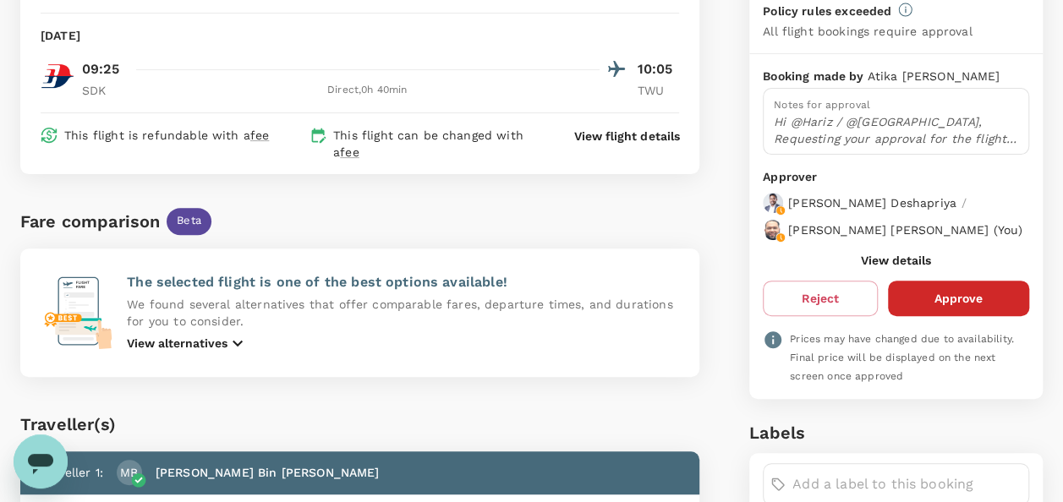
scroll to position [169, 0]
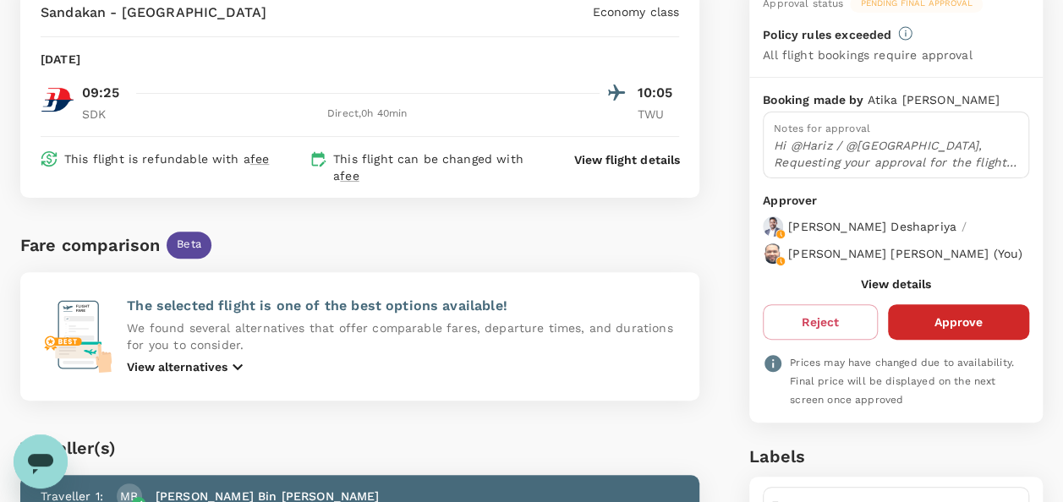
click at [880, 291] on button "View details" at bounding box center [896, 284] width 70 height 14
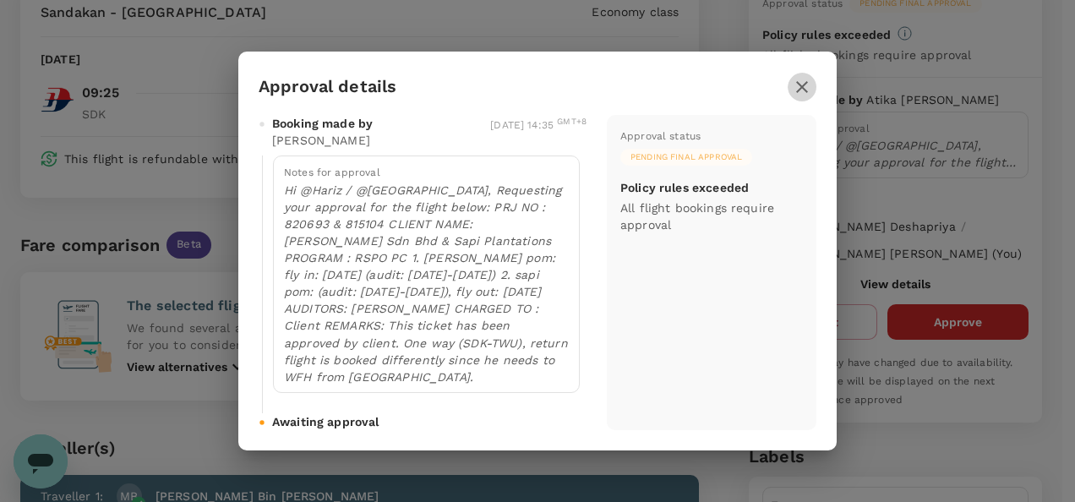
click at [800, 93] on icon "button" at bounding box center [802, 87] width 12 height 12
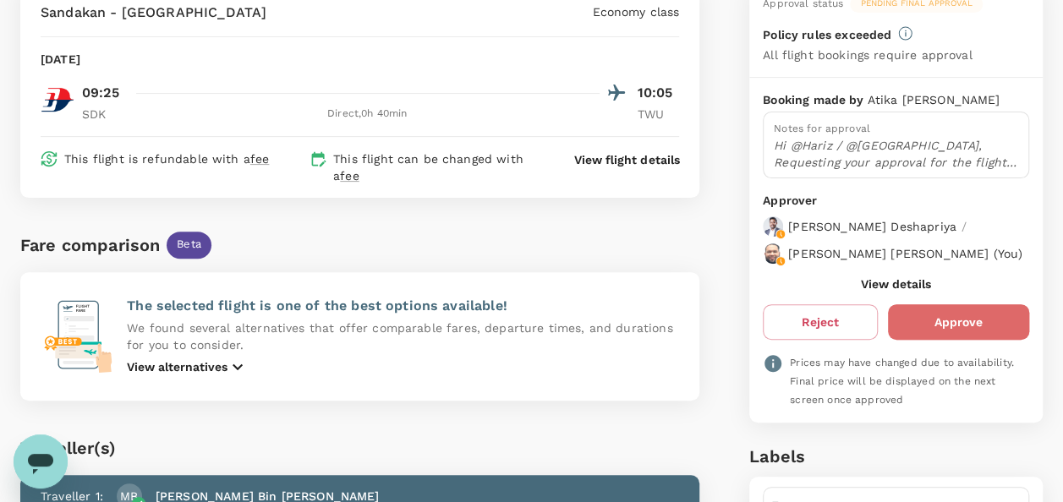
click at [937, 325] on button "Approve" at bounding box center [958, 322] width 141 height 36
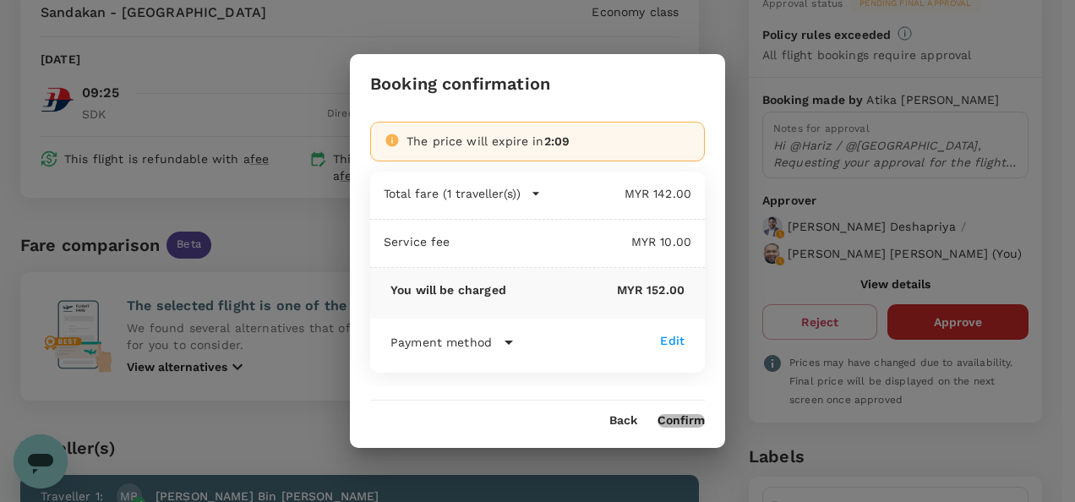
click at [675, 420] on button "Confirm" at bounding box center [681, 421] width 47 height 14
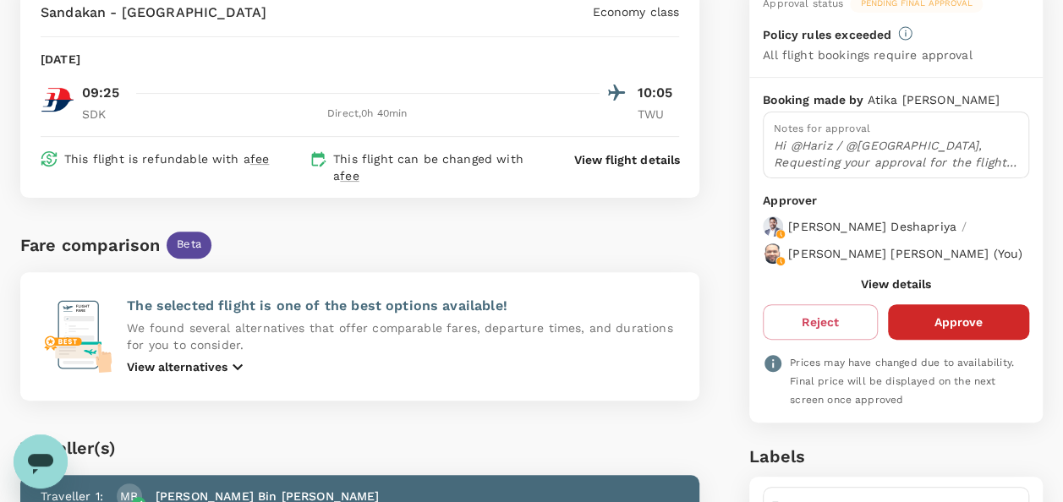
scroll to position [0, 0]
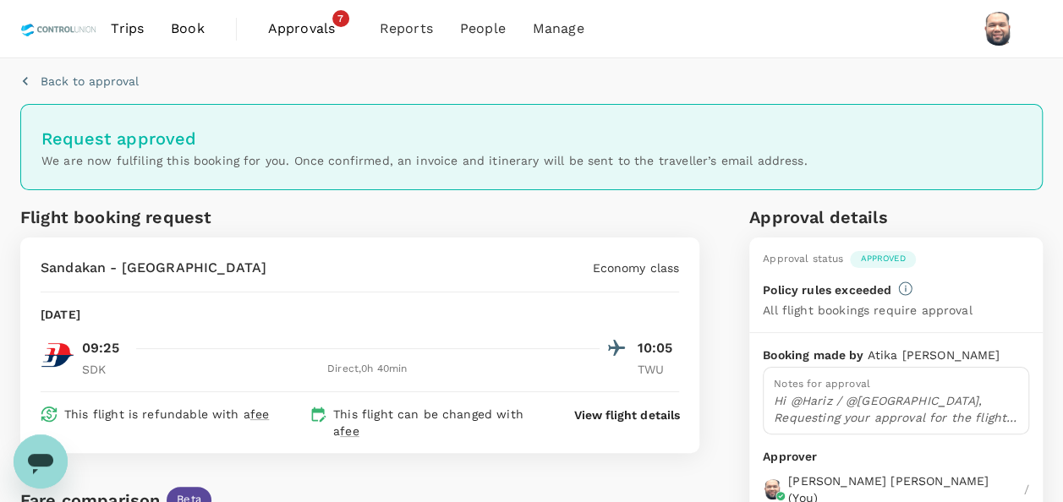
click at [293, 33] on span "Approvals" at bounding box center [310, 29] width 85 height 20
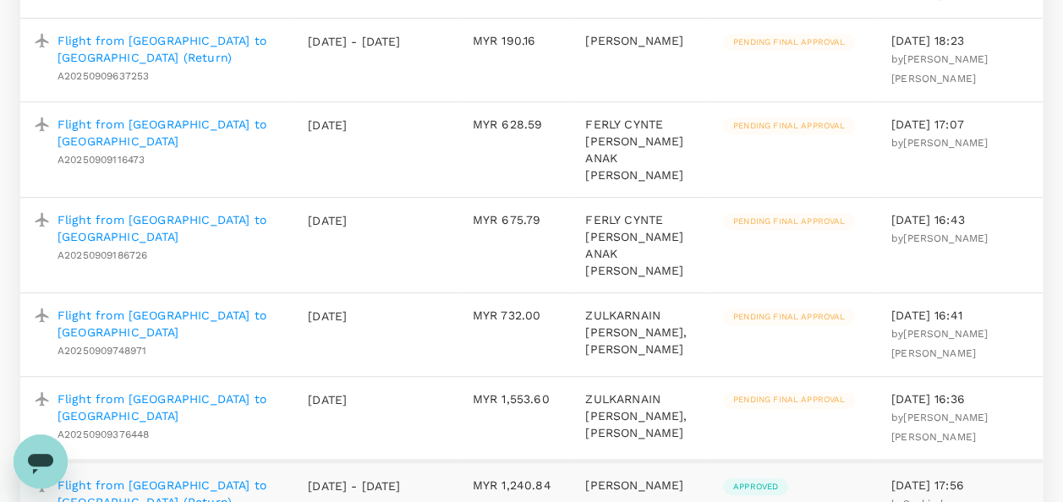
scroll to position [423, 0]
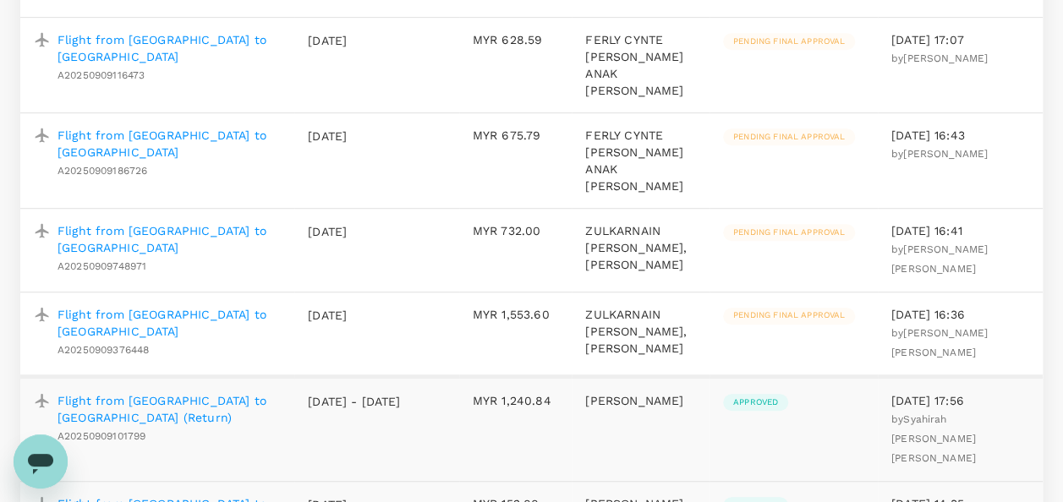
click at [205, 306] on p "Flight from [GEOGRAPHIC_DATA] to [GEOGRAPHIC_DATA]" at bounding box center [168, 323] width 223 height 34
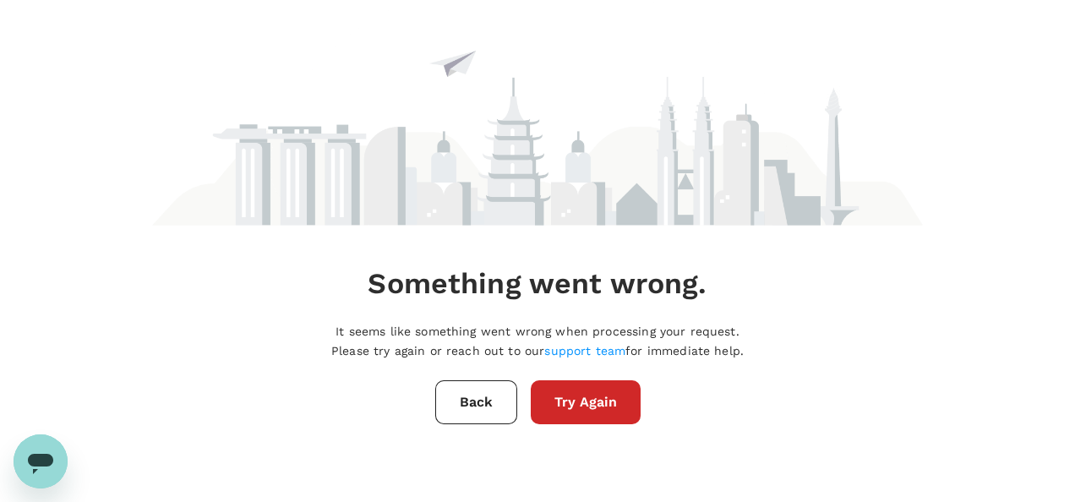
click at [574, 413] on button "Try Again" at bounding box center [586, 402] width 110 height 44
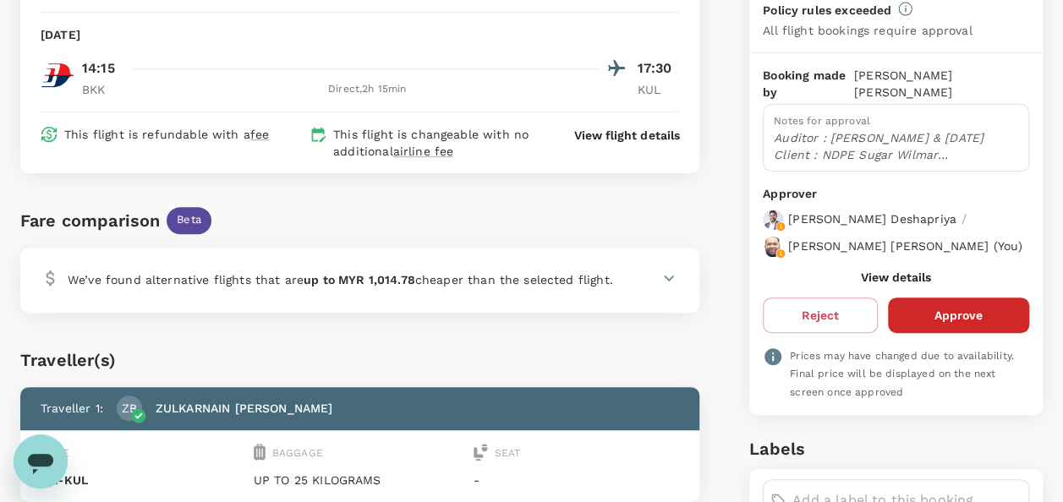
scroll to position [254, 0]
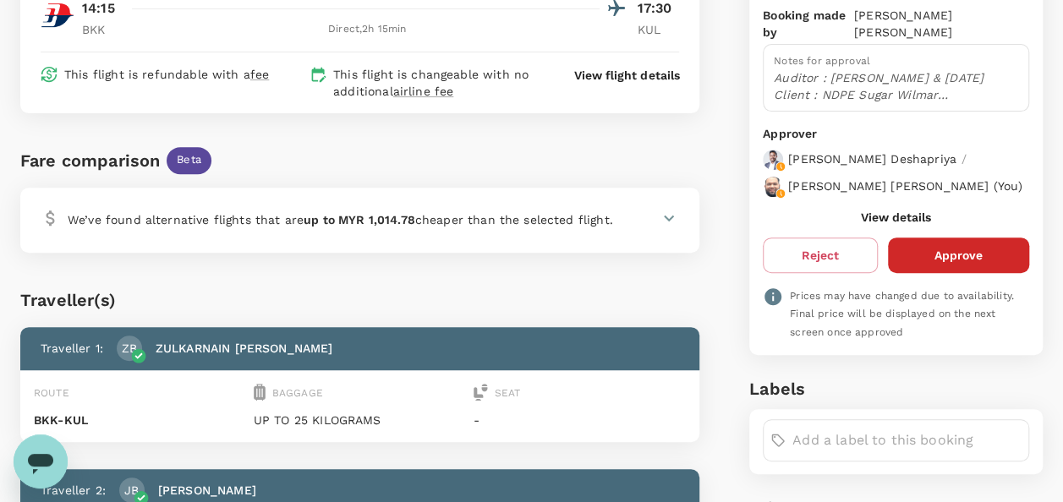
click at [668, 217] on icon at bounding box center [669, 218] width 10 height 6
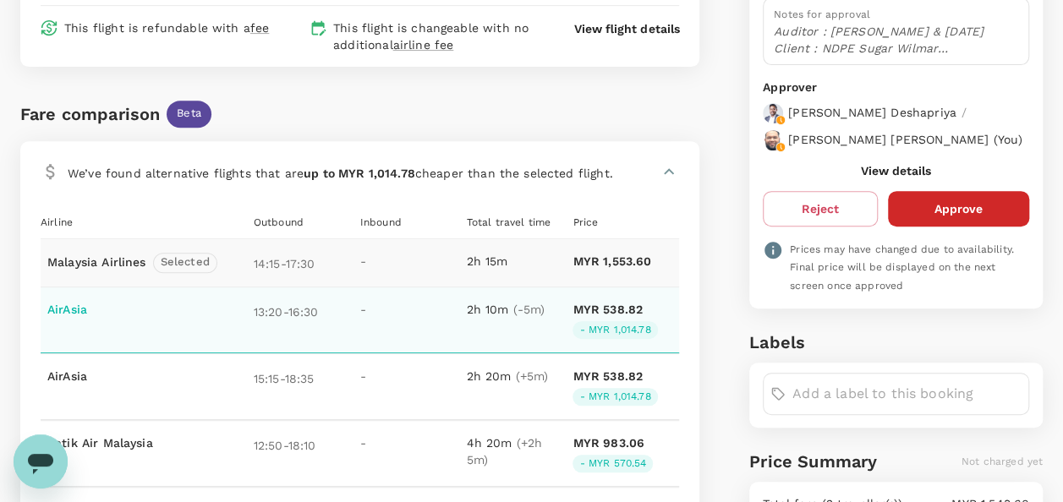
scroll to position [338, 0]
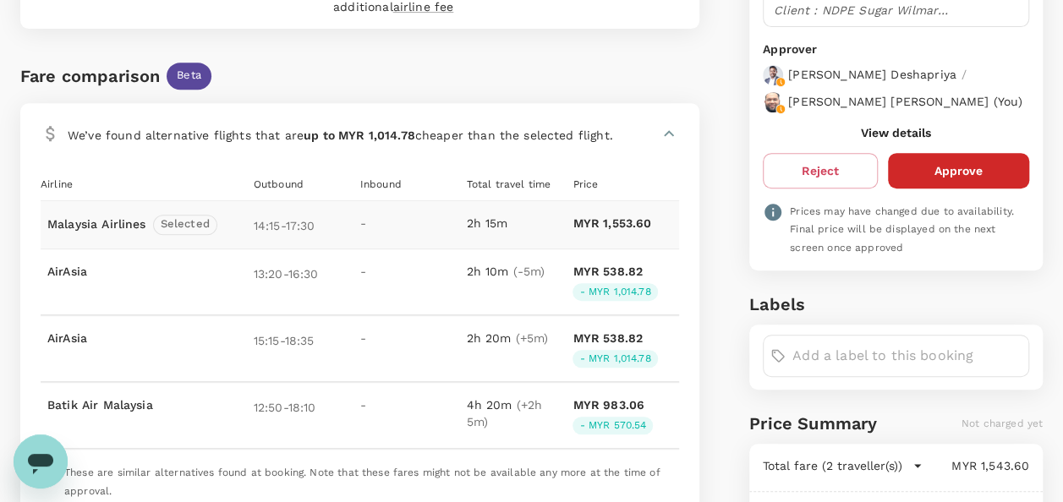
click at [670, 132] on icon at bounding box center [669, 133] width 10 height 6
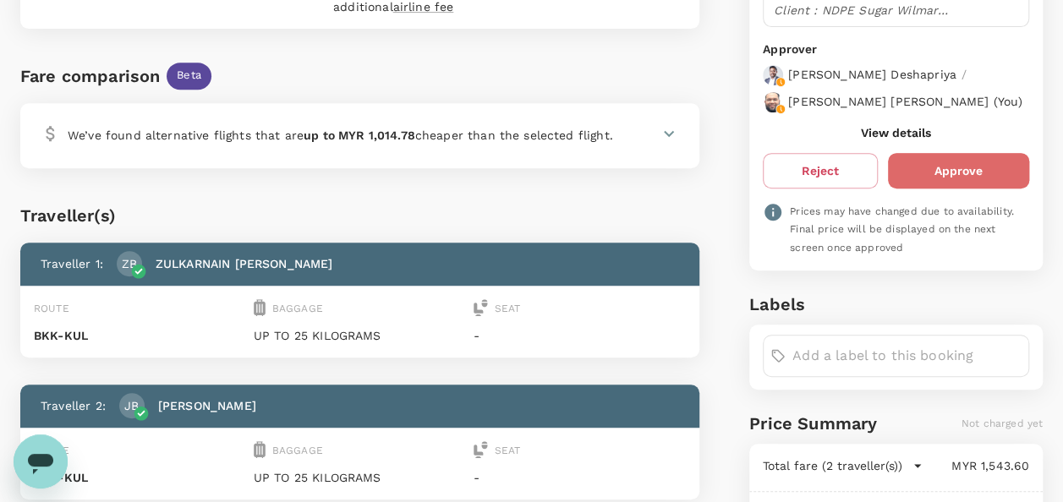
click at [954, 169] on button "Approve" at bounding box center [958, 171] width 141 height 36
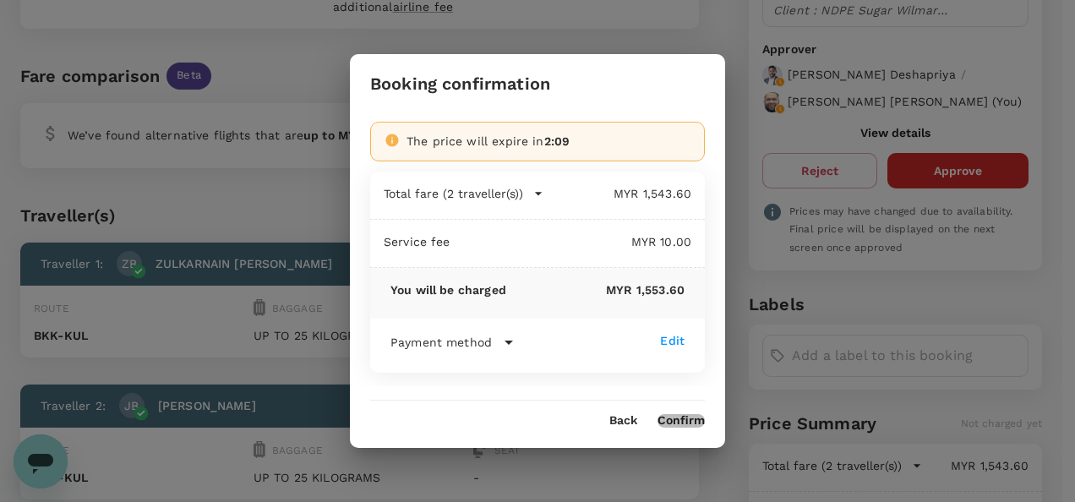
click at [686, 423] on button "Confirm" at bounding box center [681, 421] width 47 height 14
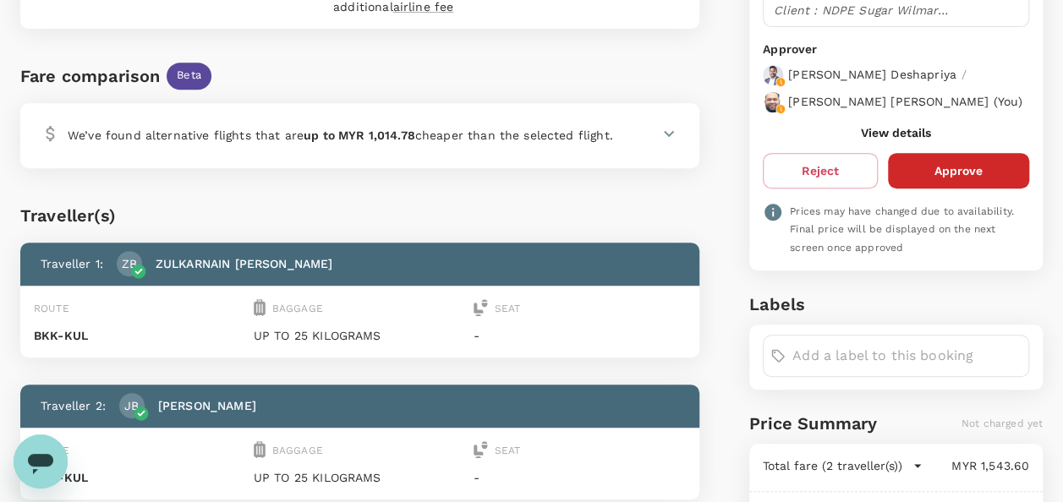
scroll to position [0, 0]
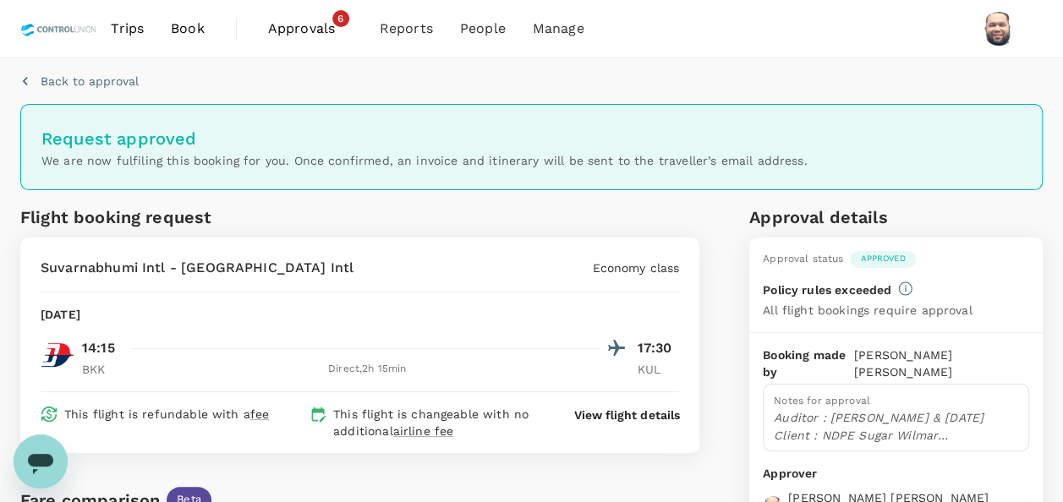
click at [286, 25] on span "Approvals" at bounding box center [310, 29] width 85 height 20
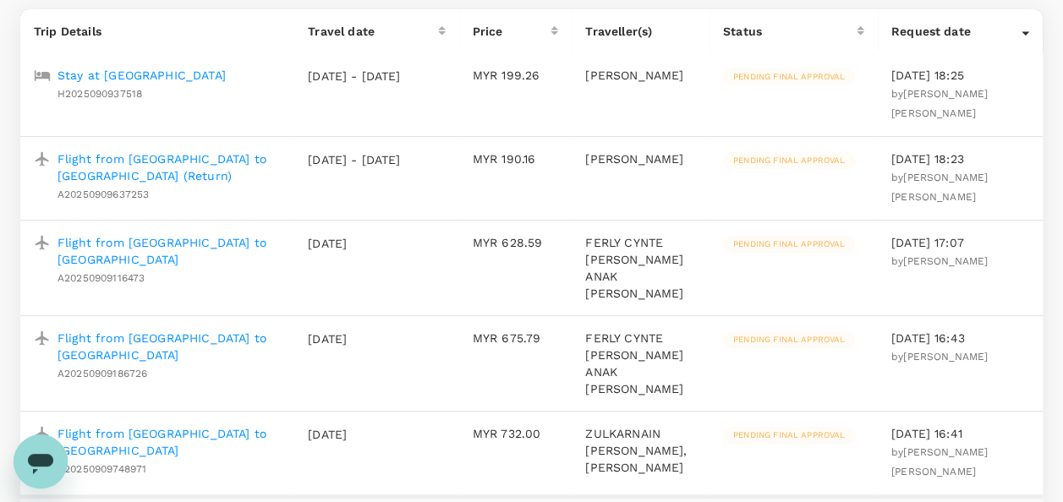
scroll to position [338, 0]
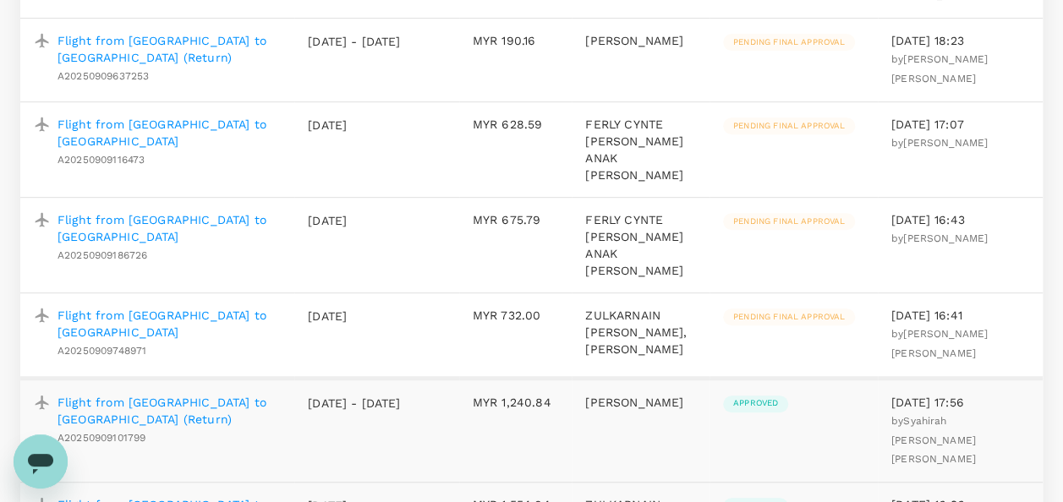
click at [250, 307] on p "Flight from [GEOGRAPHIC_DATA] to [GEOGRAPHIC_DATA]" at bounding box center [168, 324] width 223 height 34
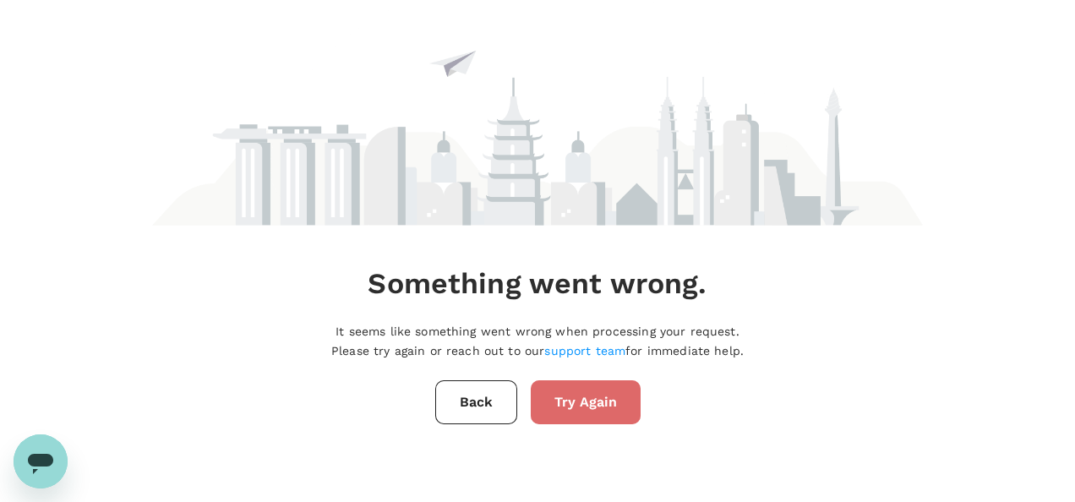
click at [584, 397] on button "Try Again" at bounding box center [586, 402] width 110 height 44
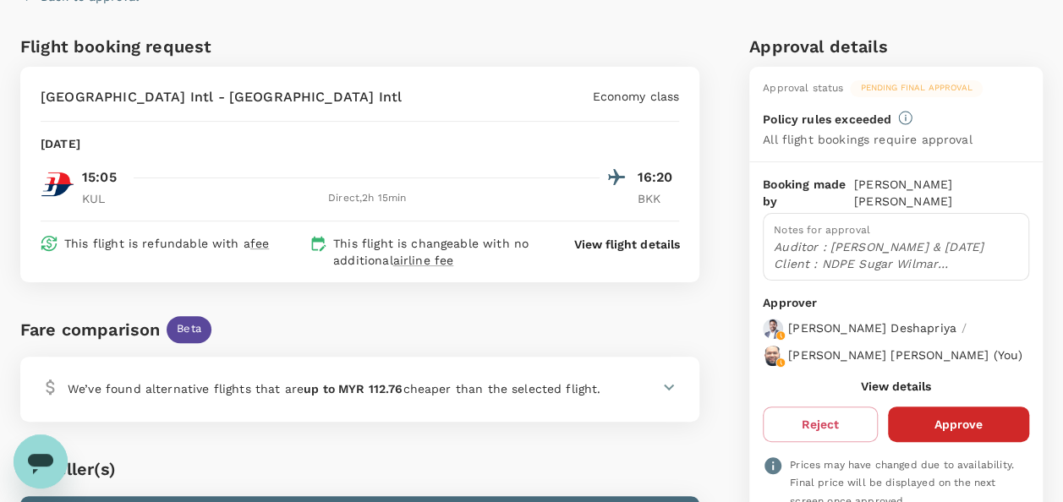
scroll to position [169, 0]
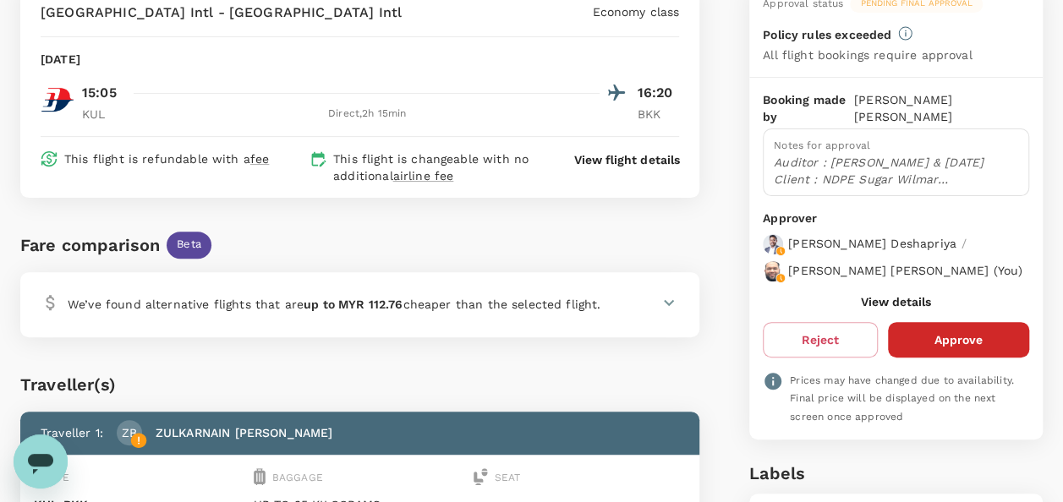
click at [874, 295] on button "View details" at bounding box center [896, 302] width 70 height 14
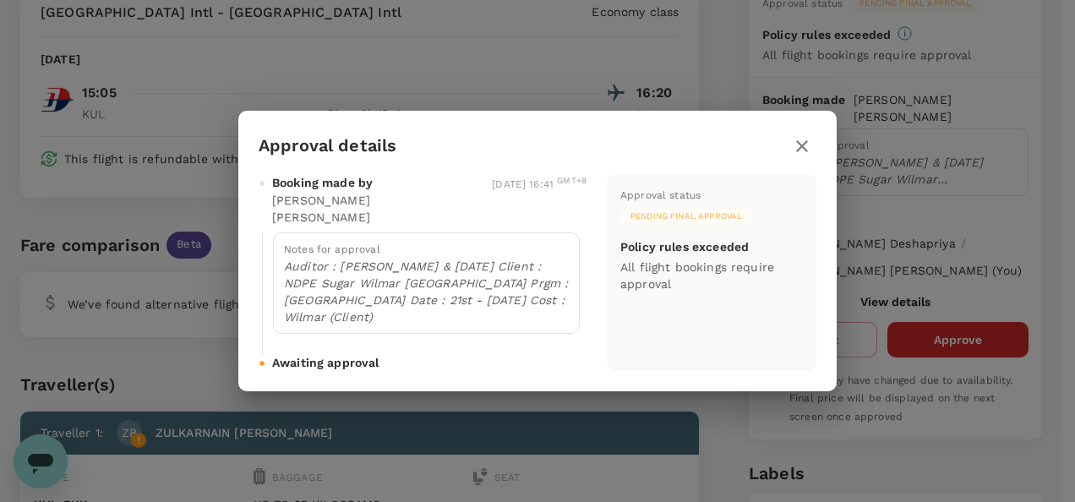
click at [798, 156] on icon "button" at bounding box center [802, 146] width 20 height 20
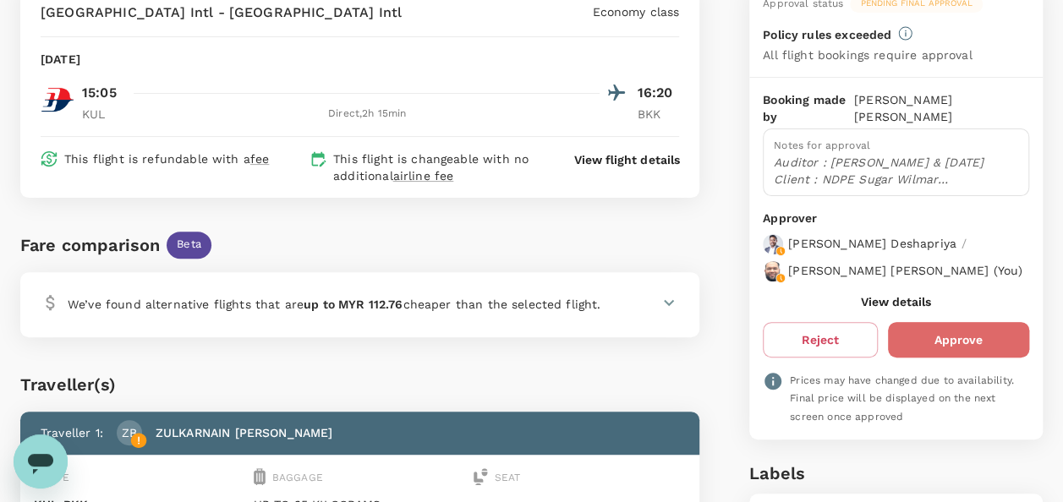
click at [964, 339] on button "Approve" at bounding box center [958, 340] width 141 height 36
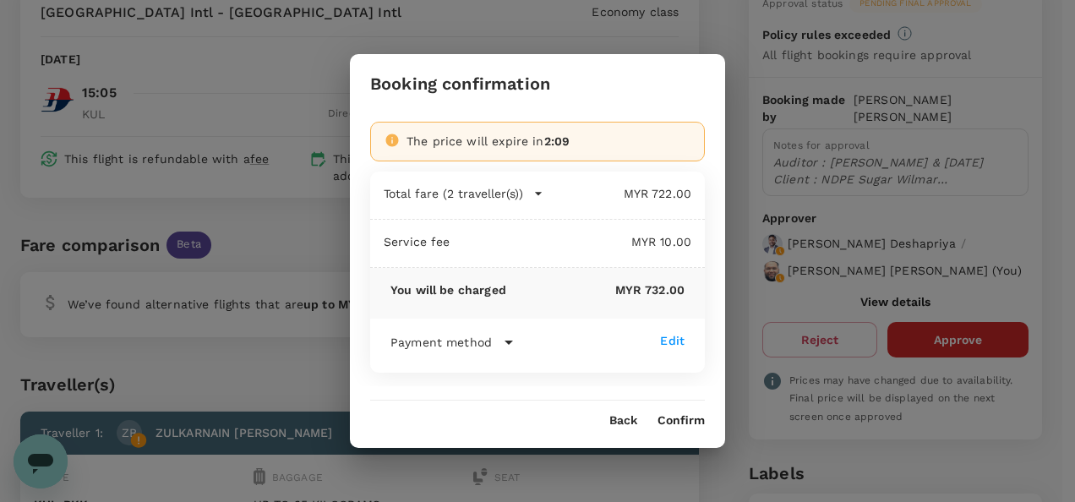
click at [681, 419] on button "Confirm" at bounding box center [681, 421] width 47 height 14
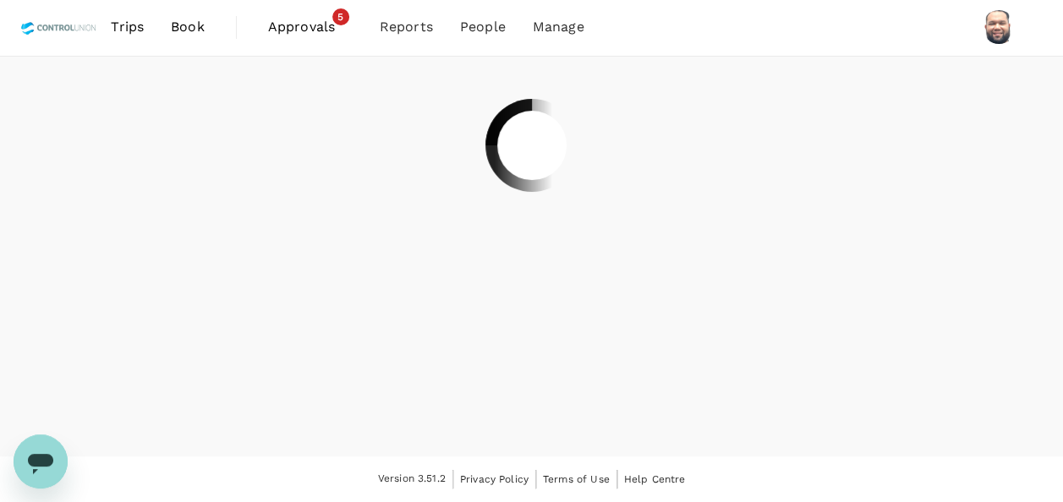
scroll to position [0, 0]
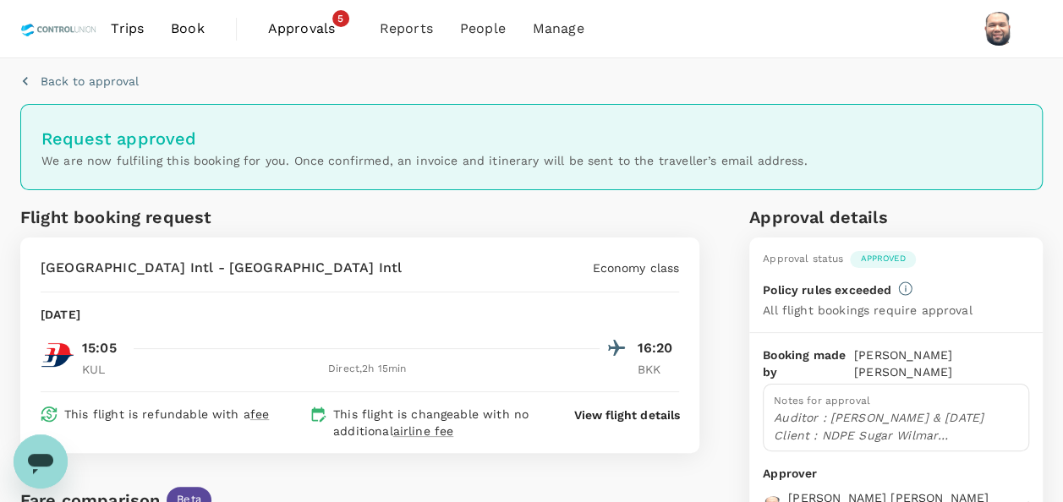
click at [284, 25] on span "Approvals" at bounding box center [310, 29] width 85 height 20
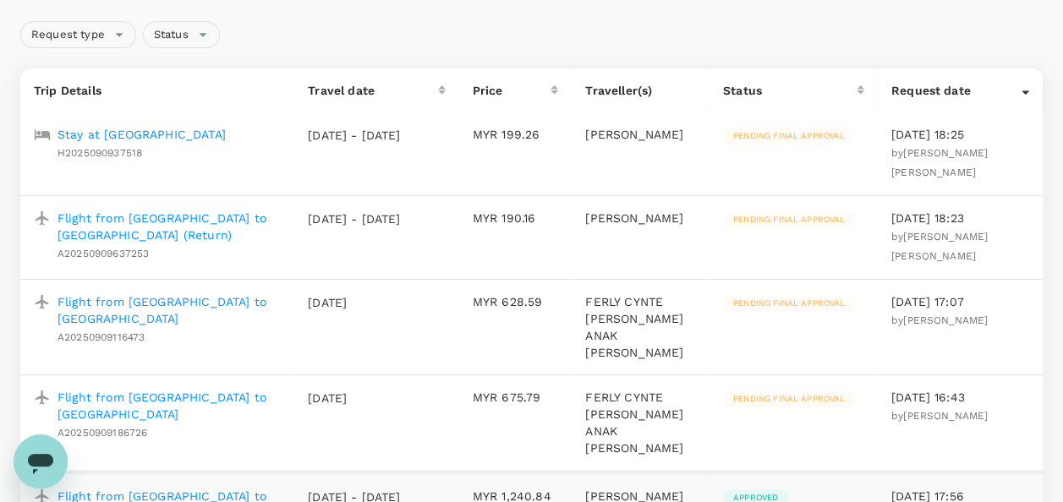
scroll to position [254, 0]
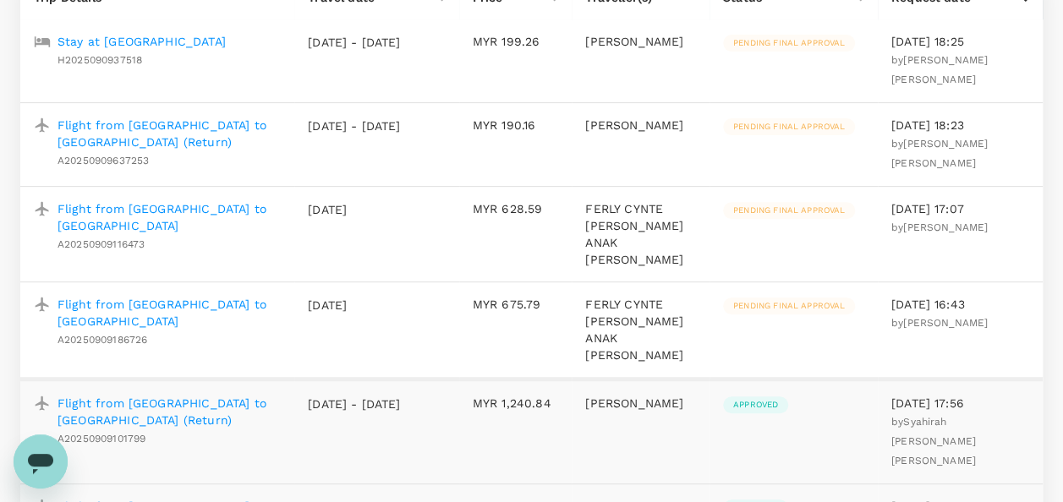
click at [188, 296] on p "Flight from [GEOGRAPHIC_DATA] to [GEOGRAPHIC_DATA]" at bounding box center [168, 313] width 223 height 34
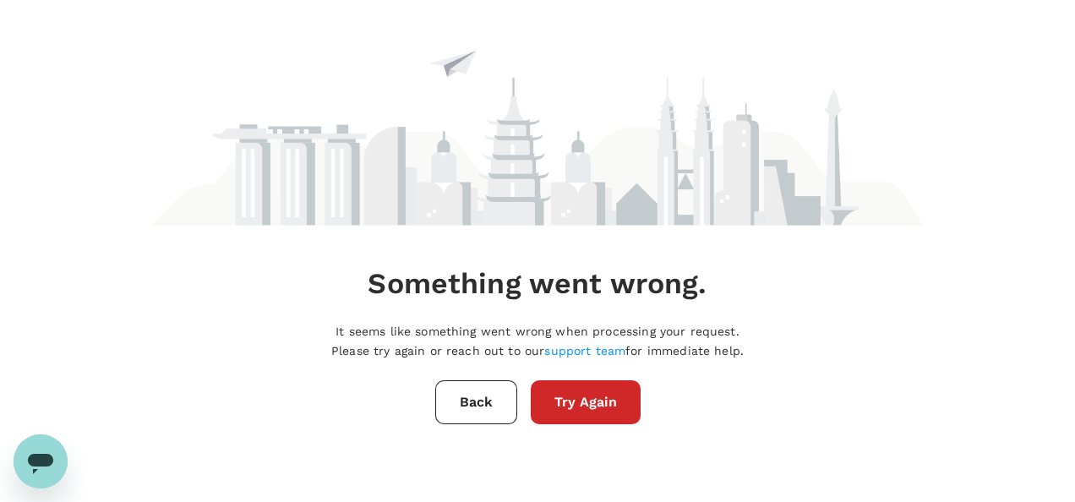
click at [585, 407] on button "Try Again" at bounding box center [586, 402] width 110 height 44
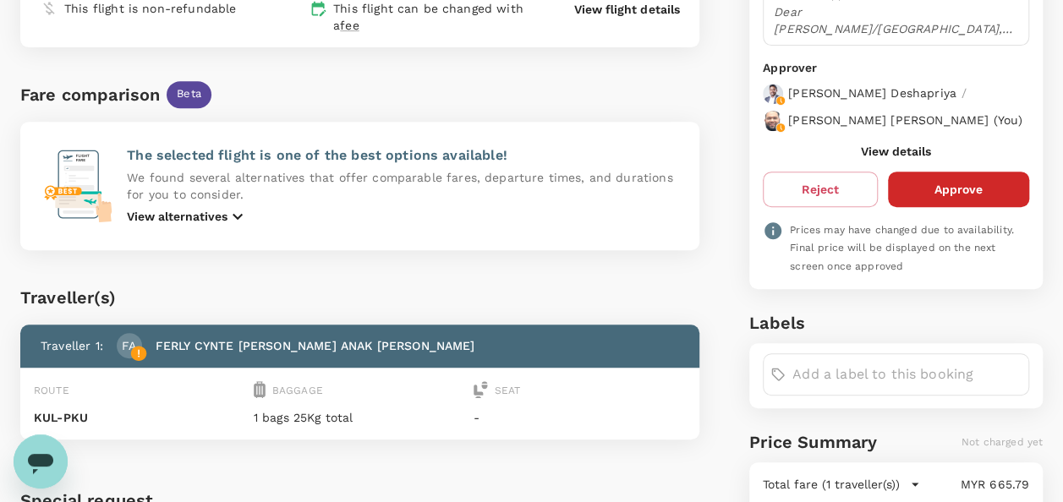
scroll to position [338, 0]
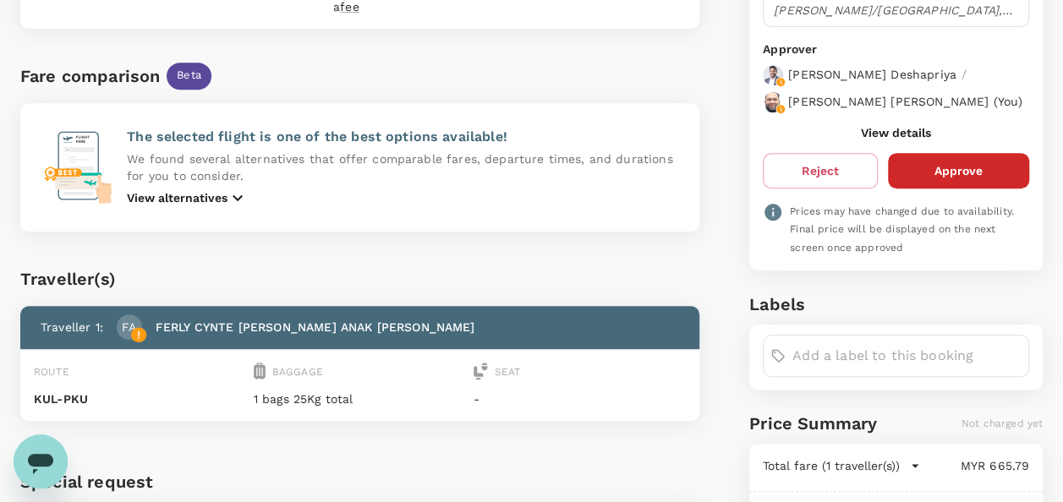
click at [886, 139] on button "View details" at bounding box center [896, 133] width 70 height 14
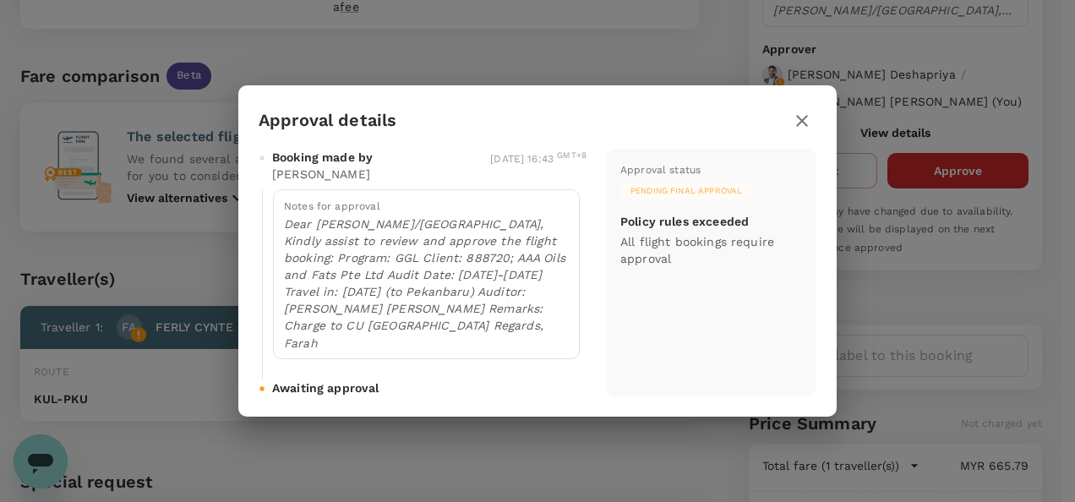
click at [804, 120] on icon "button" at bounding box center [802, 121] width 12 height 12
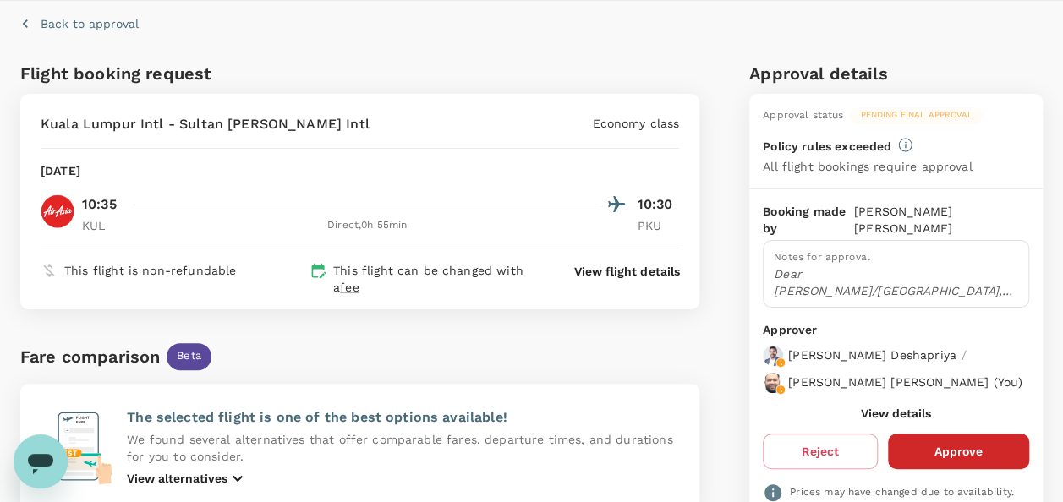
scroll to position [85, 0]
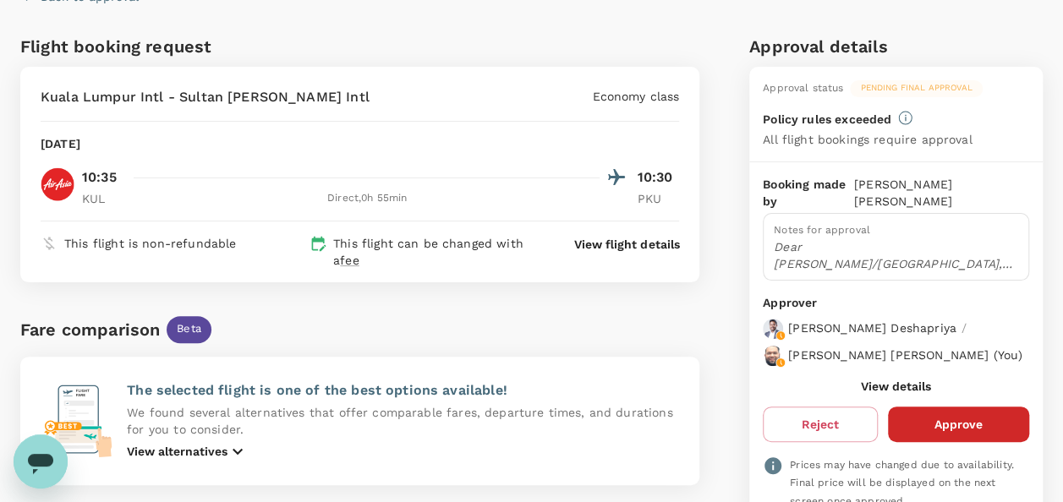
click at [957, 431] on button "Approve" at bounding box center [958, 425] width 141 height 36
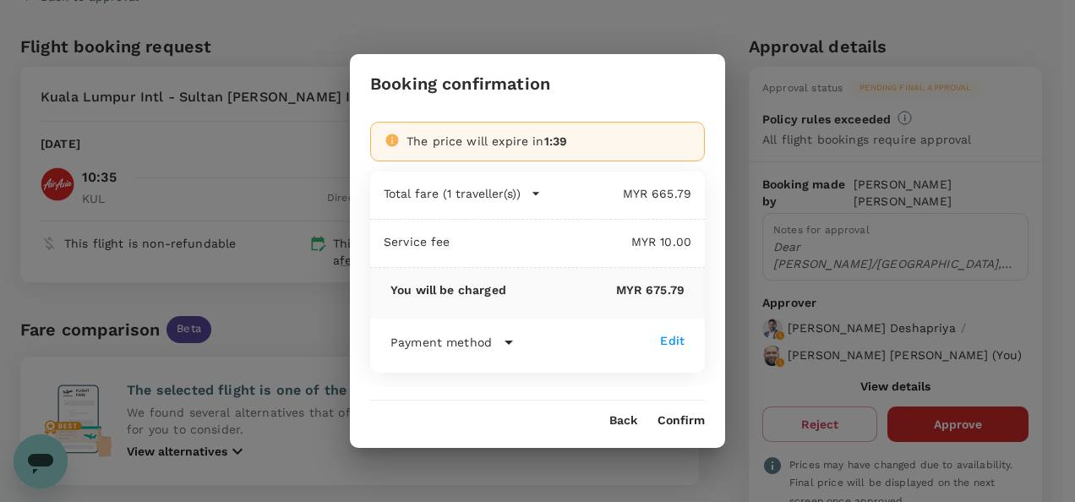
click at [683, 419] on button "Confirm" at bounding box center [681, 421] width 47 height 14
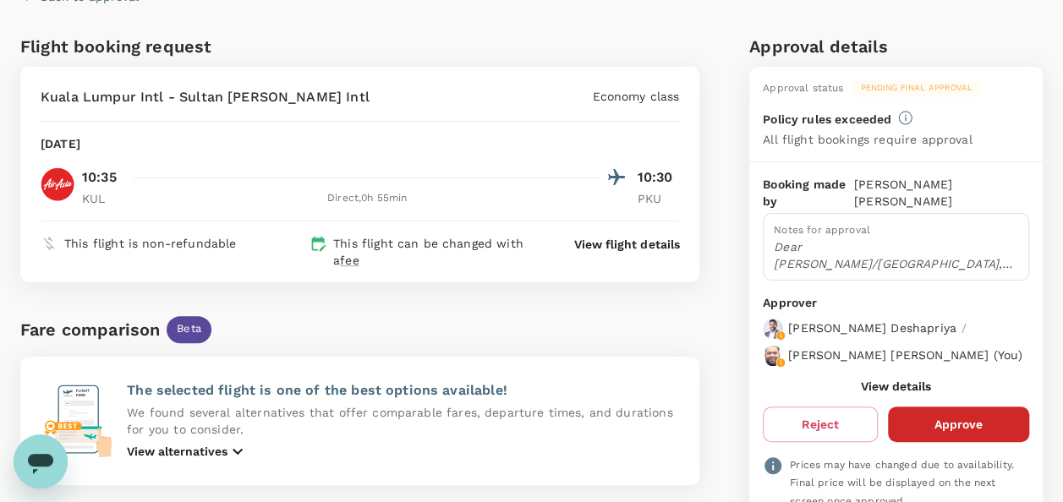
scroll to position [0, 0]
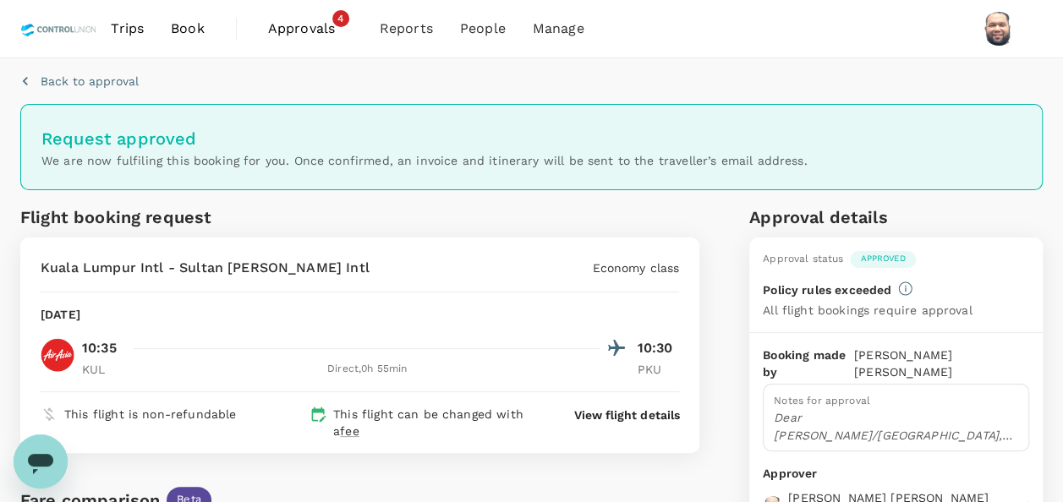
click at [298, 34] on span "Approvals" at bounding box center [310, 29] width 85 height 20
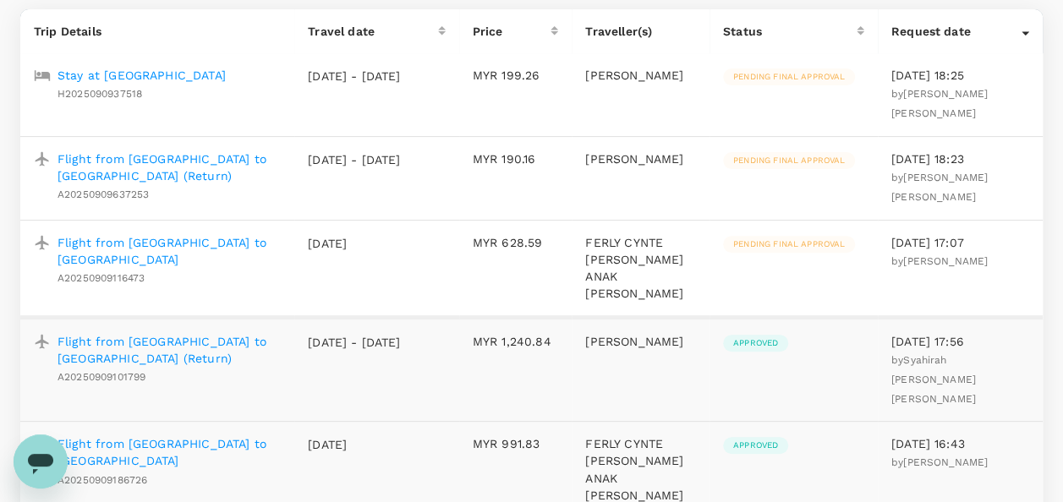
scroll to position [254, 0]
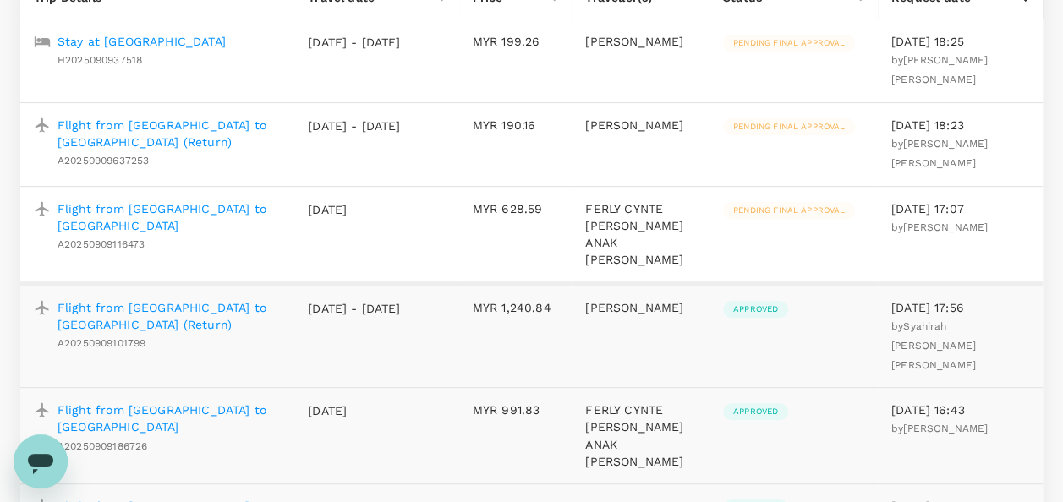
click at [178, 200] on p "Flight from [GEOGRAPHIC_DATA] to [GEOGRAPHIC_DATA]" at bounding box center [168, 217] width 223 height 34
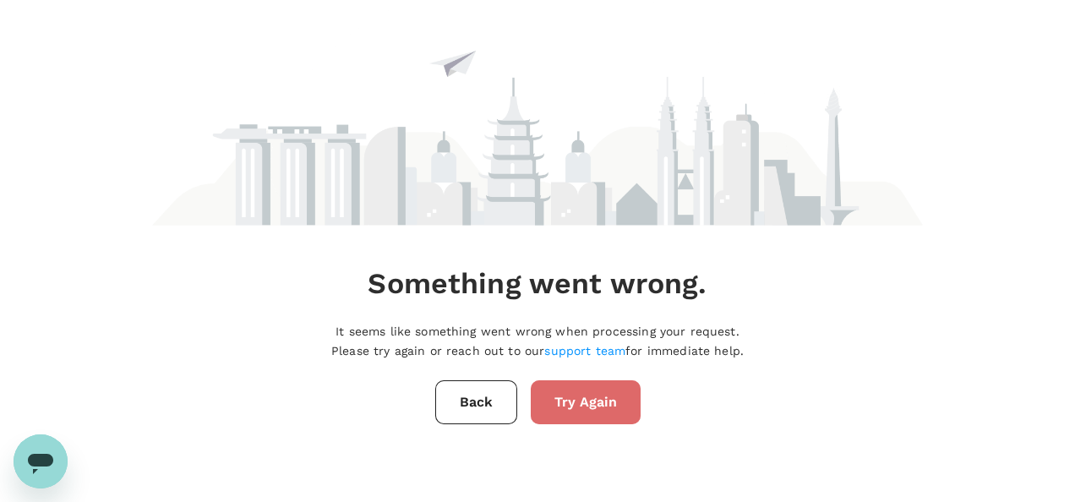
click at [598, 407] on button "Try Again" at bounding box center [586, 402] width 110 height 44
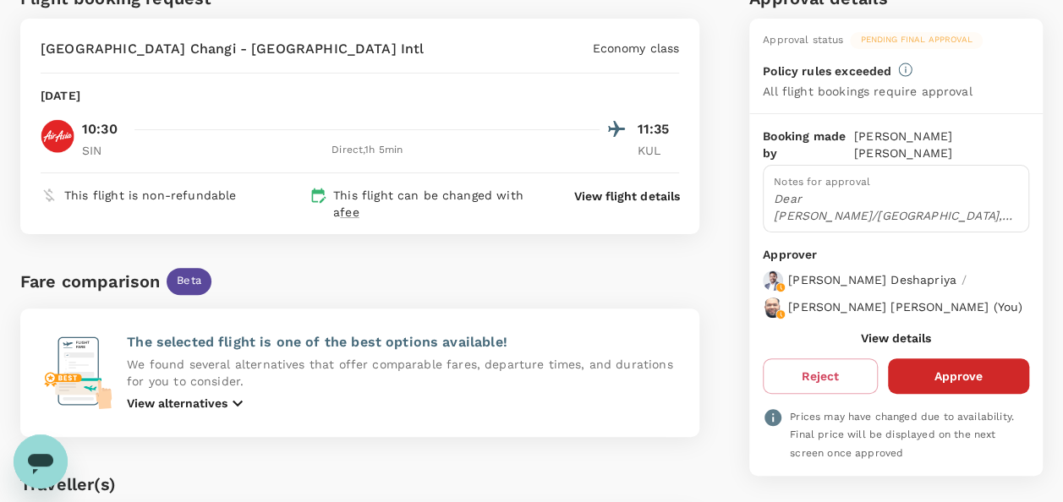
scroll to position [169, 0]
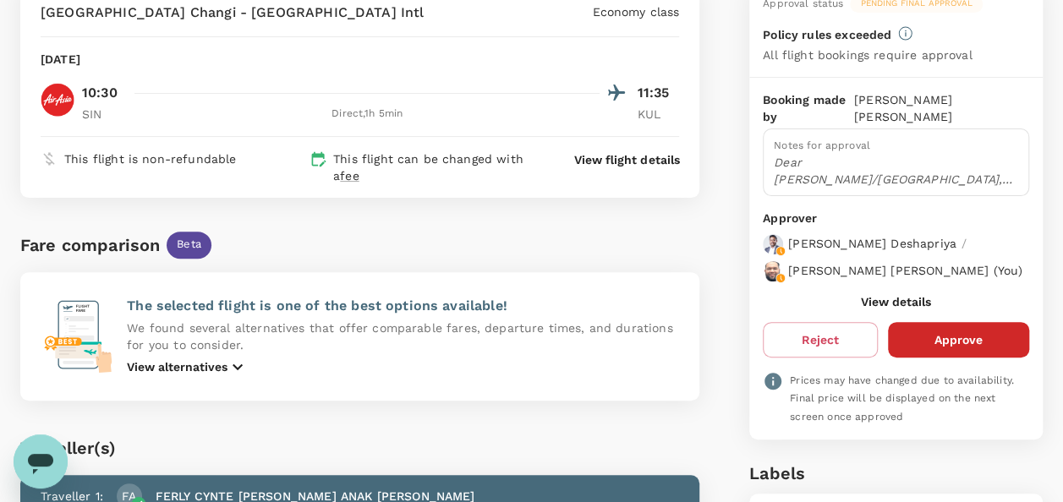
click at [883, 309] on button "View details" at bounding box center [896, 302] width 70 height 14
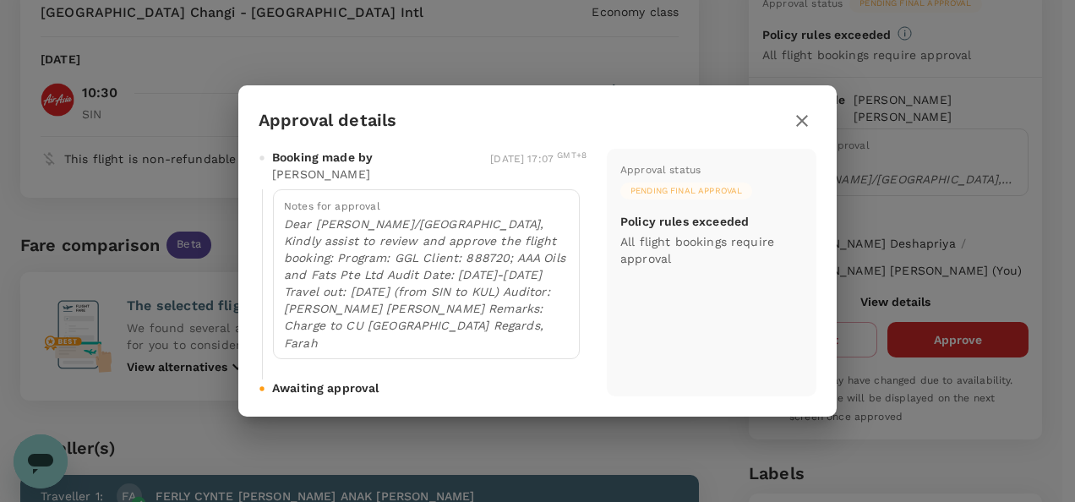
click at [801, 123] on icon "button" at bounding box center [802, 121] width 12 height 12
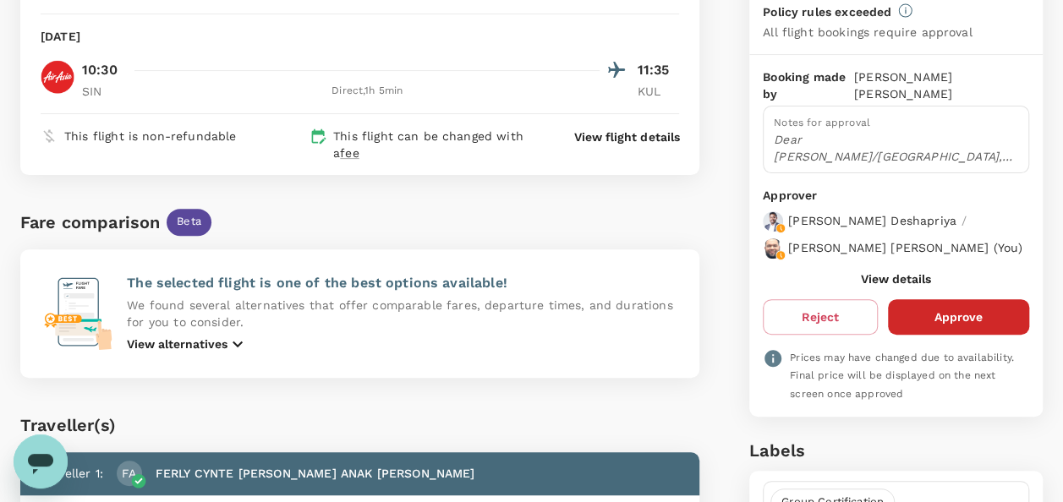
scroll to position [254, 0]
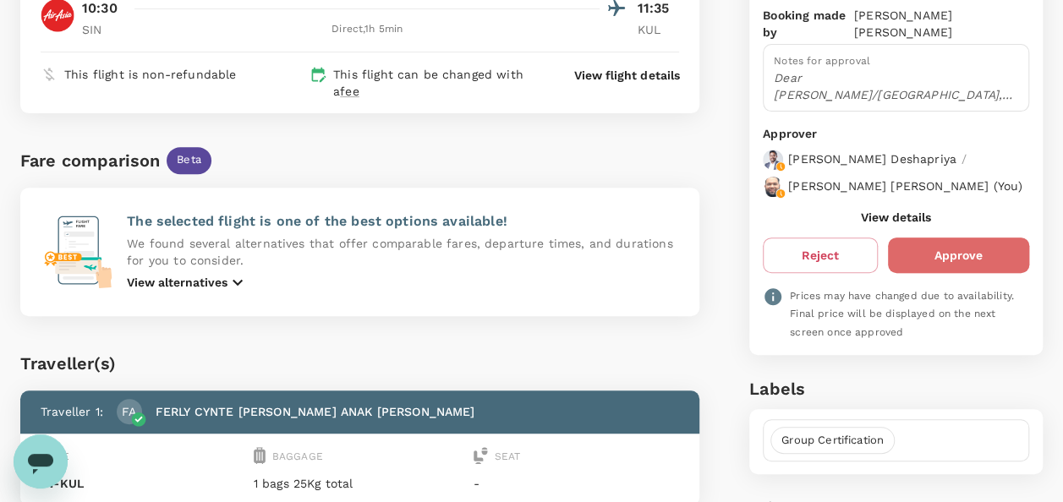
click at [947, 262] on button "Approve" at bounding box center [958, 256] width 141 height 36
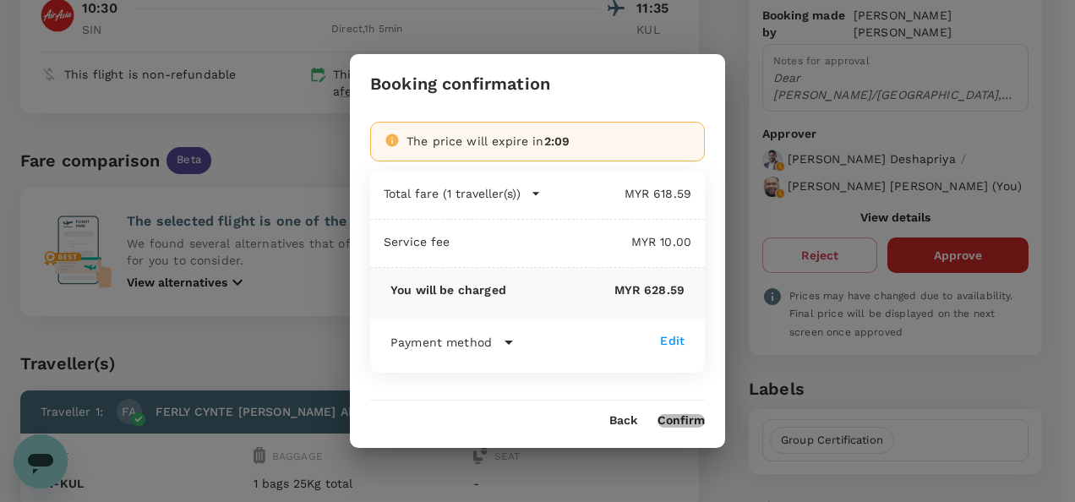
click at [686, 414] on button "Confirm" at bounding box center [681, 421] width 47 height 14
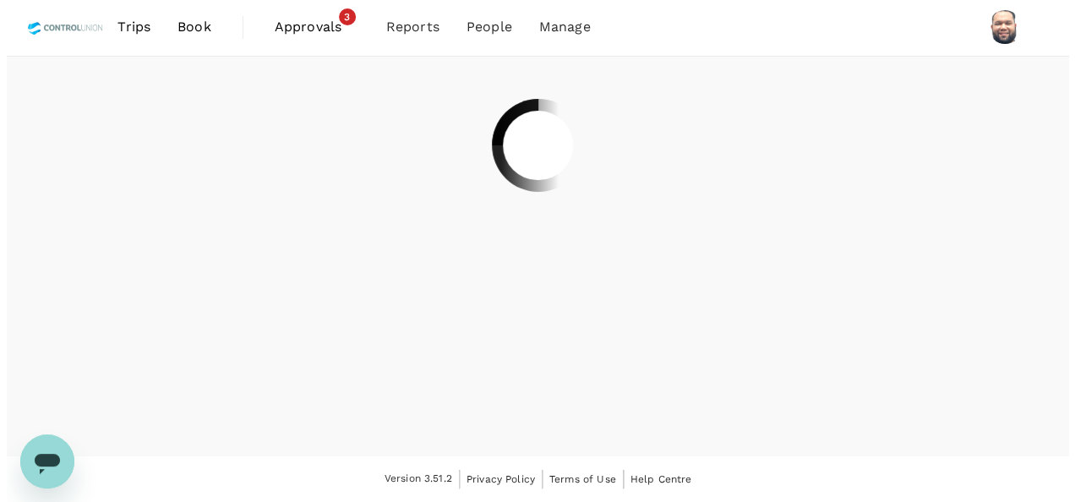
scroll to position [0, 0]
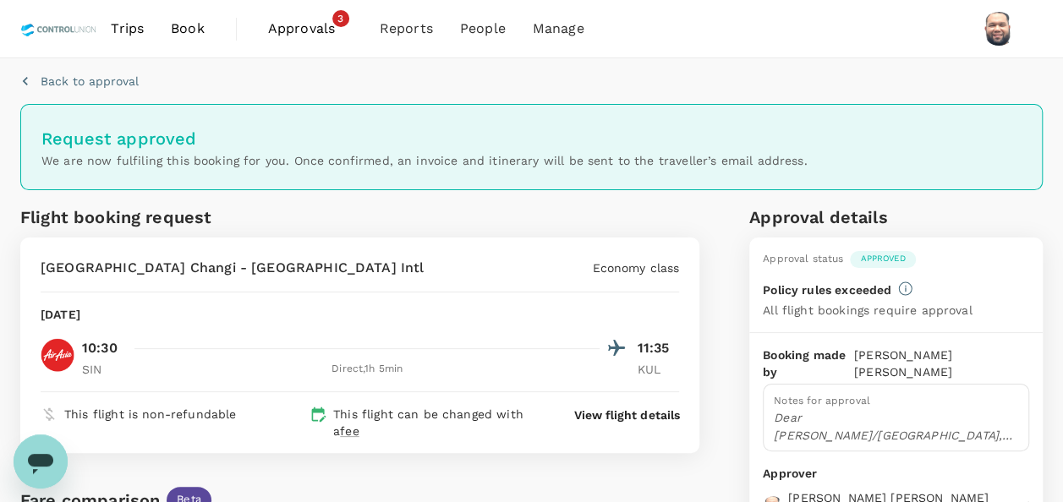
click at [308, 30] on span "Approvals" at bounding box center [310, 29] width 85 height 20
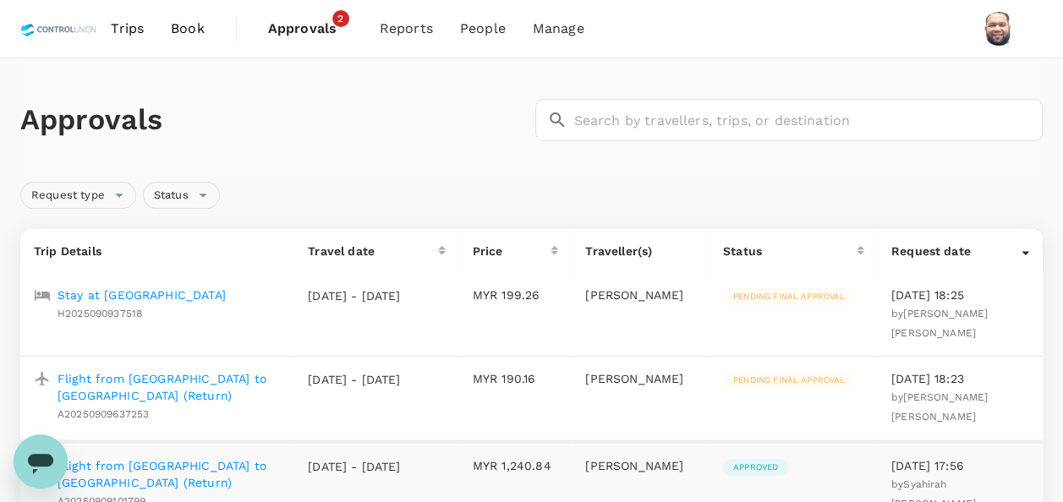
click at [196, 293] on p "Stay at [GEOGRAPHIC_DATA]" at bounding box center [141, 295] width 168 height 17
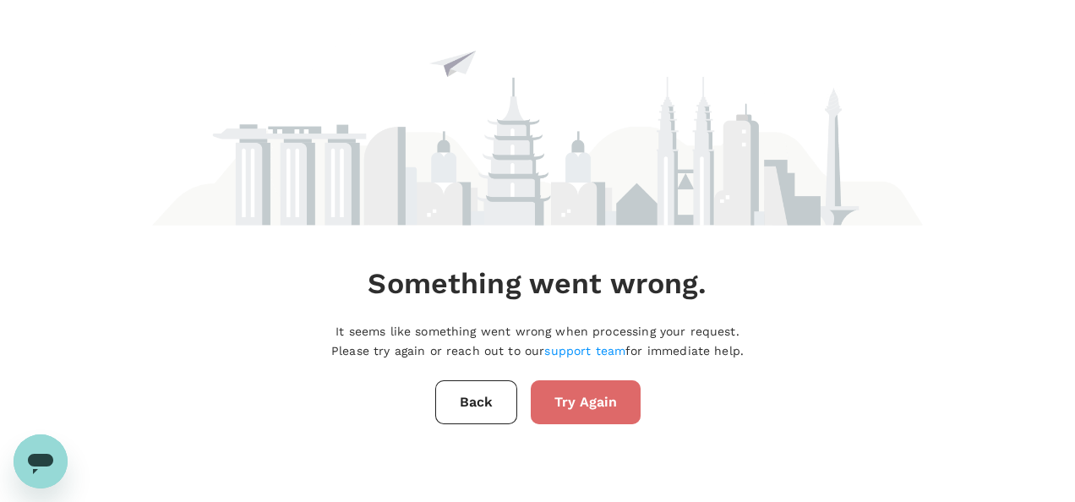
click at [592, 390] on button "Try Again" at bounding box center [586, 402] width 110 height 44
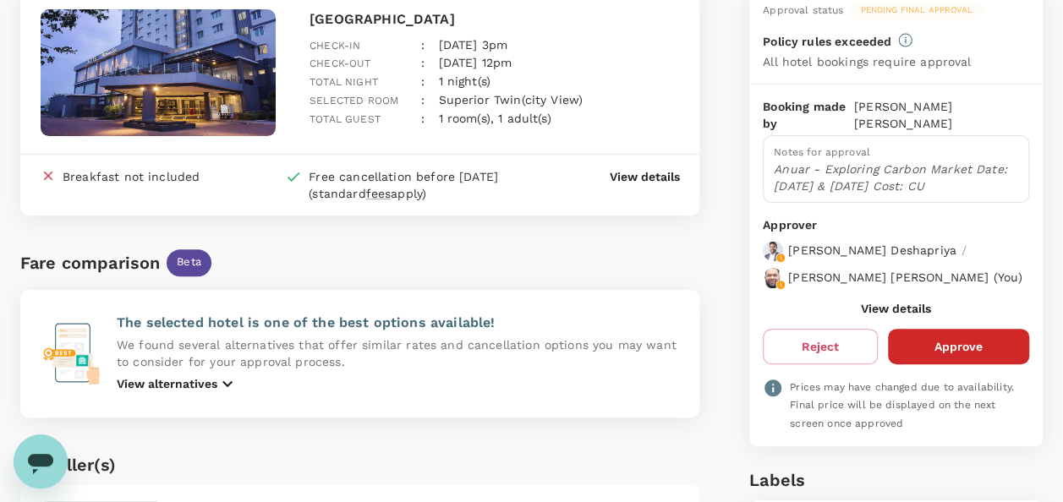
scroll to position [169, 0]
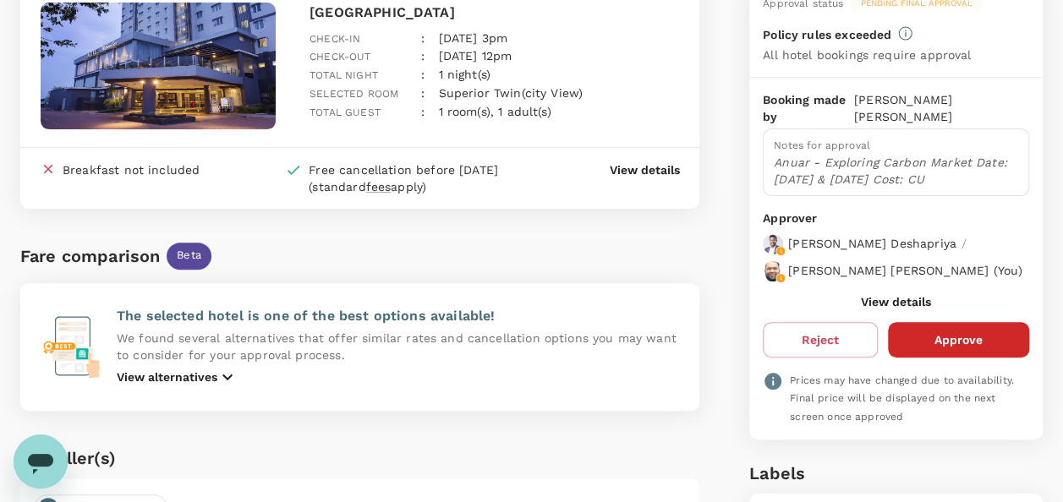
click at [893, 295] on button "View details" at bounding box center [896, 302] width 70 height 14
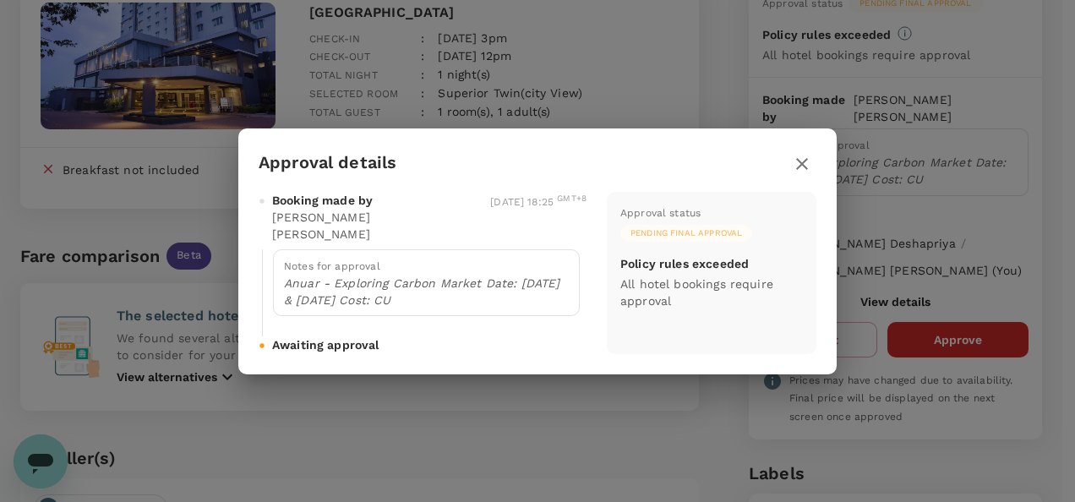
click at [801, 170] on icon "button" at bounding box center [802, 164] width 20 height 20
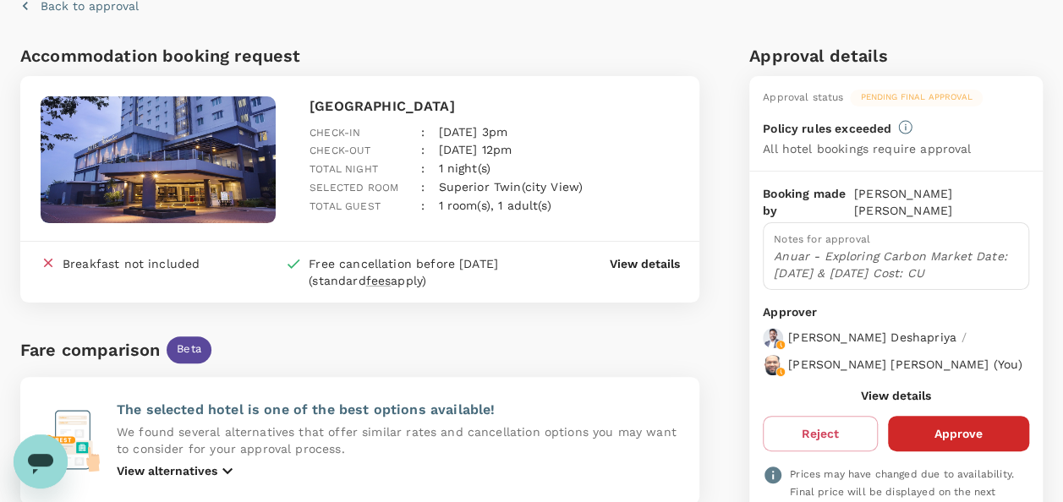
scroll to position [0, 0]
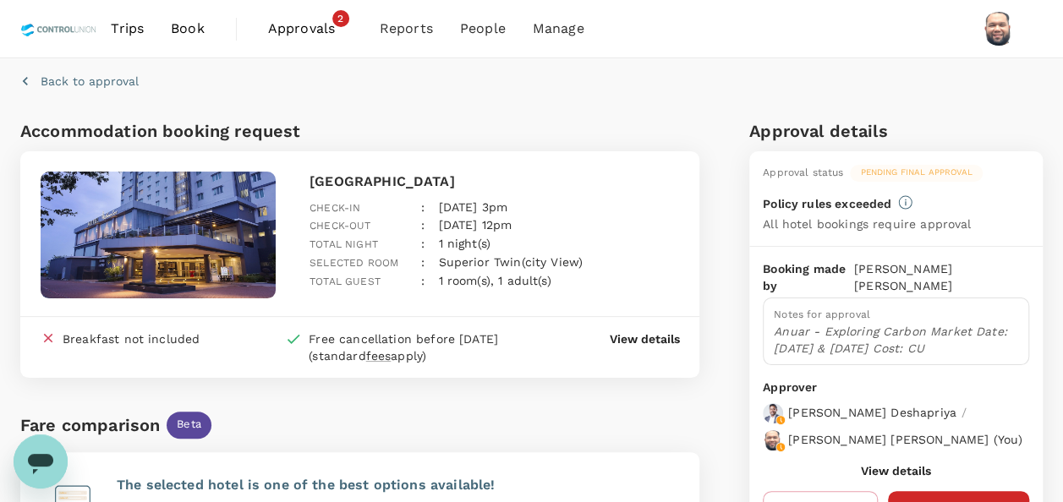
click at [302, 35] on span "Approvals" at bounding box center [310, 29] width 85 height 20
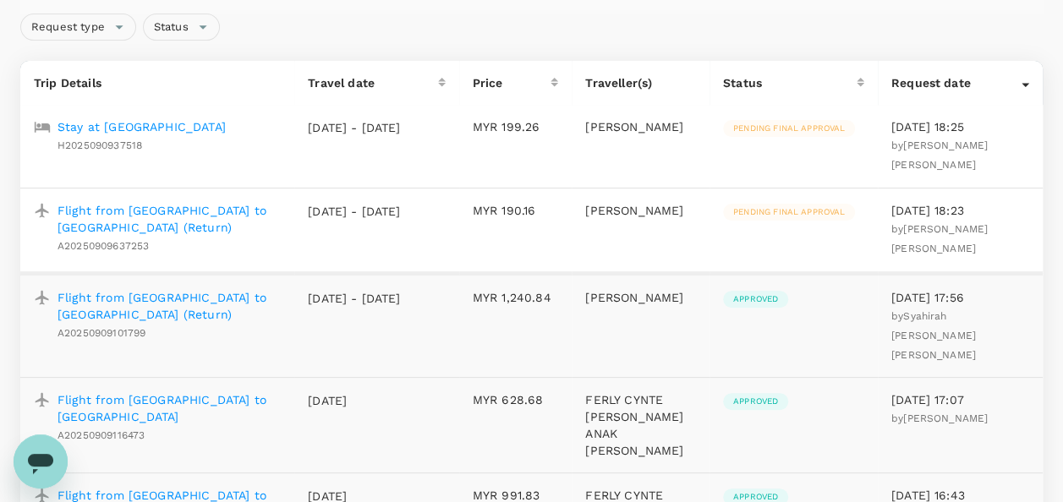
scroll to position [176, 0]
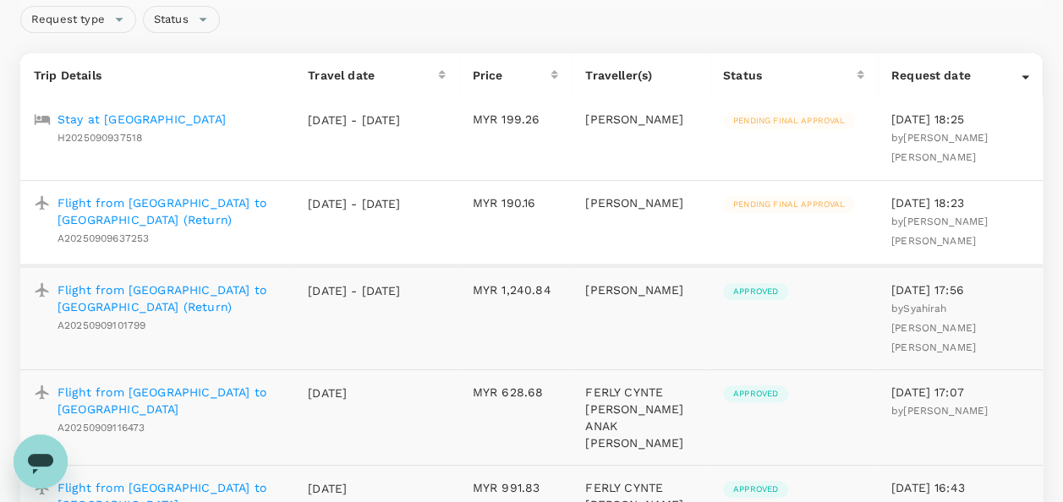
click at [230, 194] on p "Flight from [GEOGRAPHIC_DATA] to [GEOGRAPHIC_DATA] (Return)" at bounding box center [168, 211] width 223 height 34
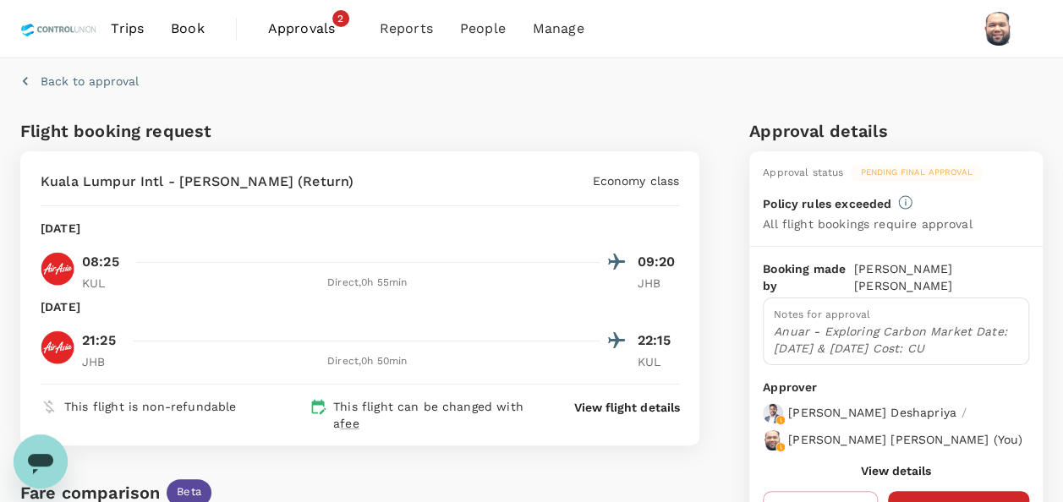
click at [281, 35] on span "Approvals" at bounding box center [310, 29] width 85 height 20
